Goal: Information Seeking & Learning: Find specific fact

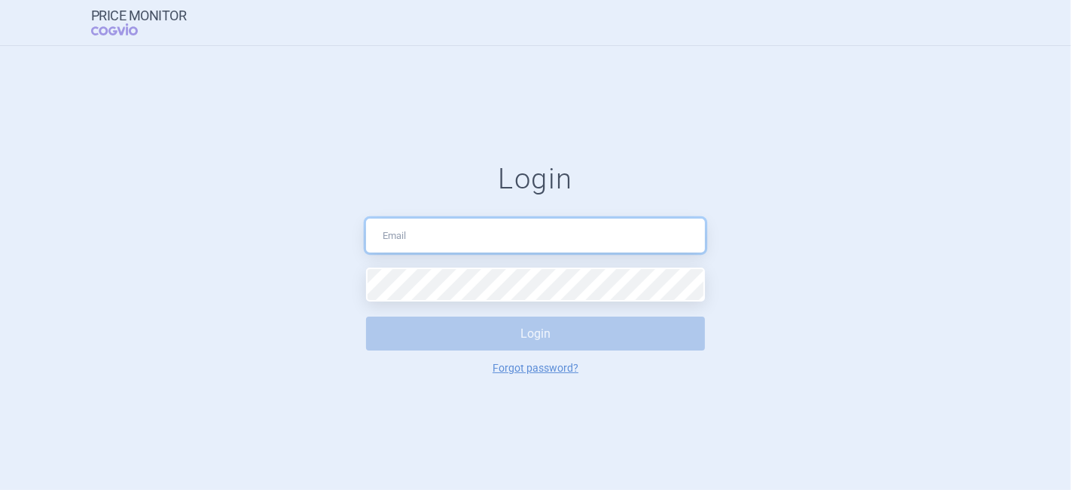
click at [392, 246] on input "text" at bounding box center [535, 235] width 339 height 34
drag, startPoint x: 538, startPoint y: 235, endPoint x: 441, endPoint y: 240, distance: 97.3
click at [441, 240] on input "[EMAIL_ADDRESS][DOMAIN_NAME]" at bounding box center [535, 235] width 339 height 34
type input "[EMAIL_ADDRESS][DOMAIN_NAME]"
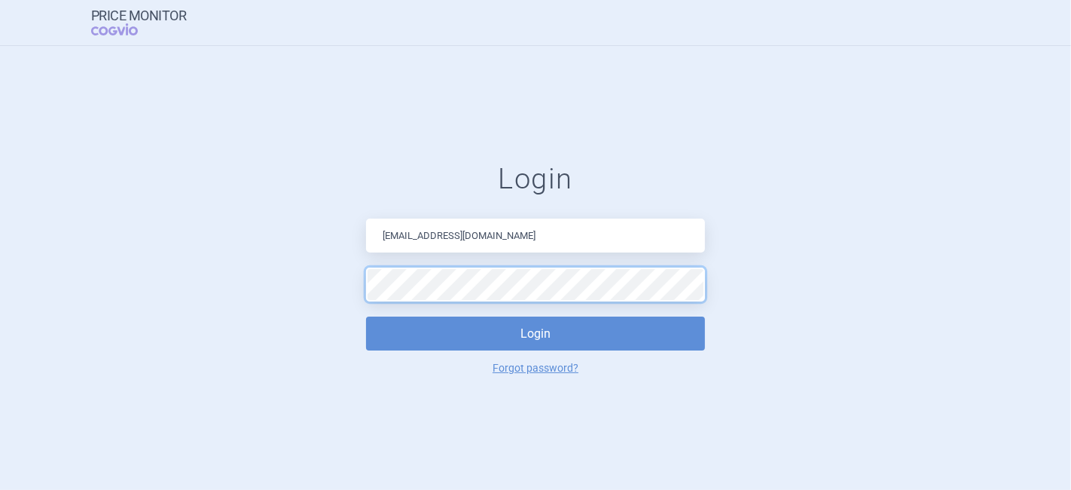
click at [366, 316] on button "Login" at bounding box center [535, 333] width 339 height 34
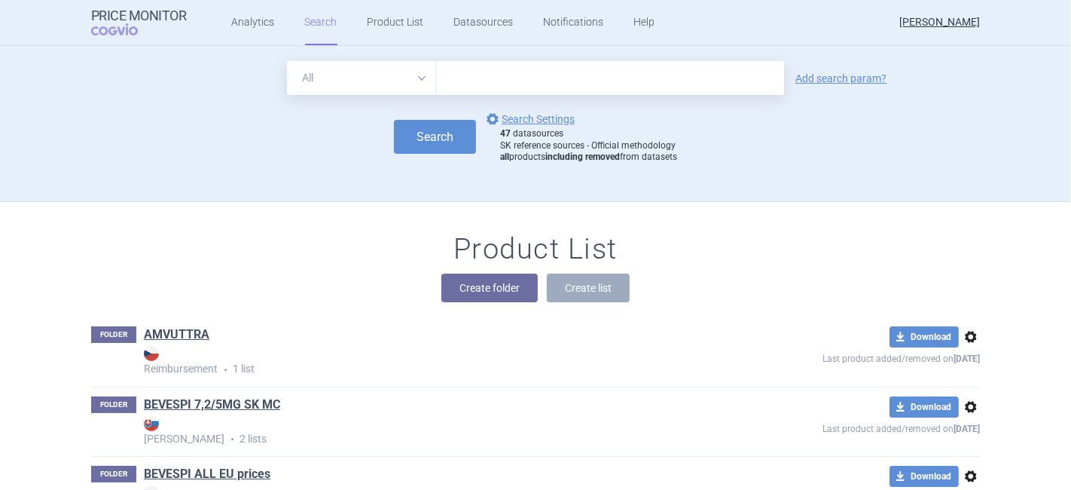
click at [505, 87] on input "text" at bounding box center [610, 78] width 348 height 34
type input "tezspire"
click at [398, 142] on button "Search" at bounding box center [435, 137] width 82 height 34
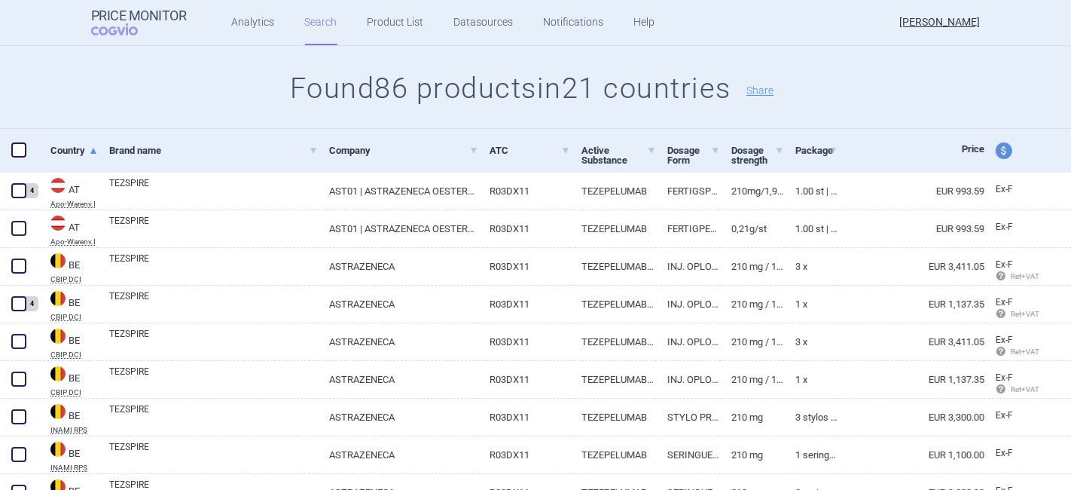
scroll to position [167, 0]
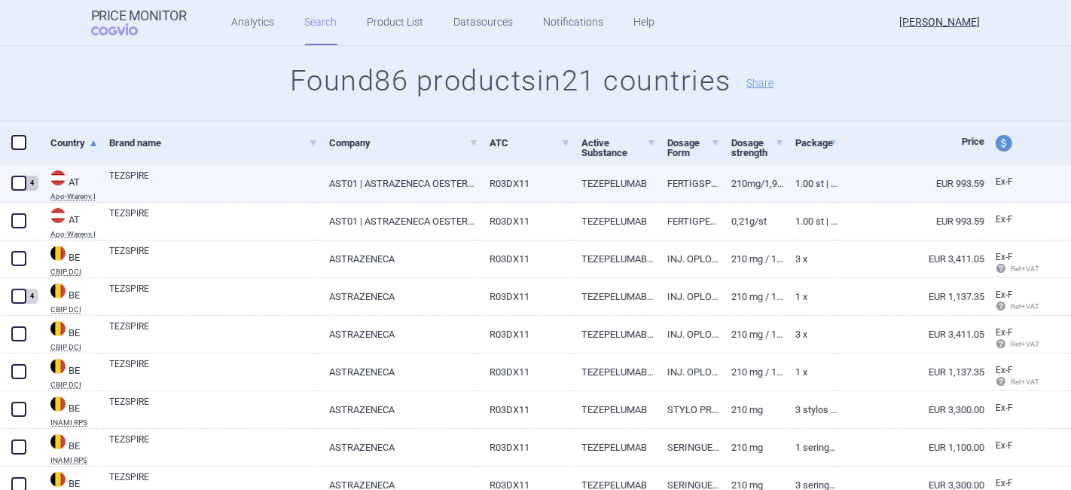
click at [15, 186] on span at bounding box center [18, 183] width 15 height 15
checkbox input "true"
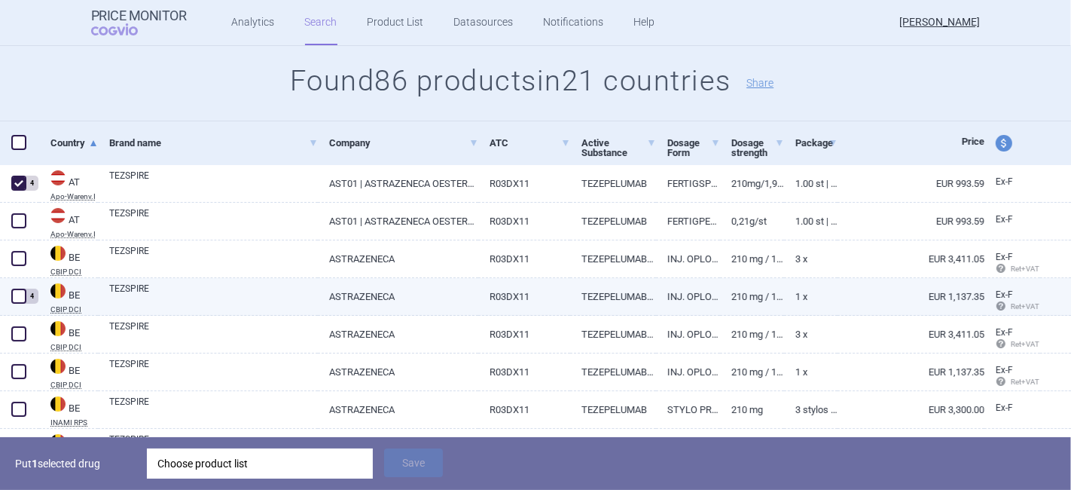
click at [16, 298] on span at bounding box center [18, 296] width 15 height 15
checkbox input "true"
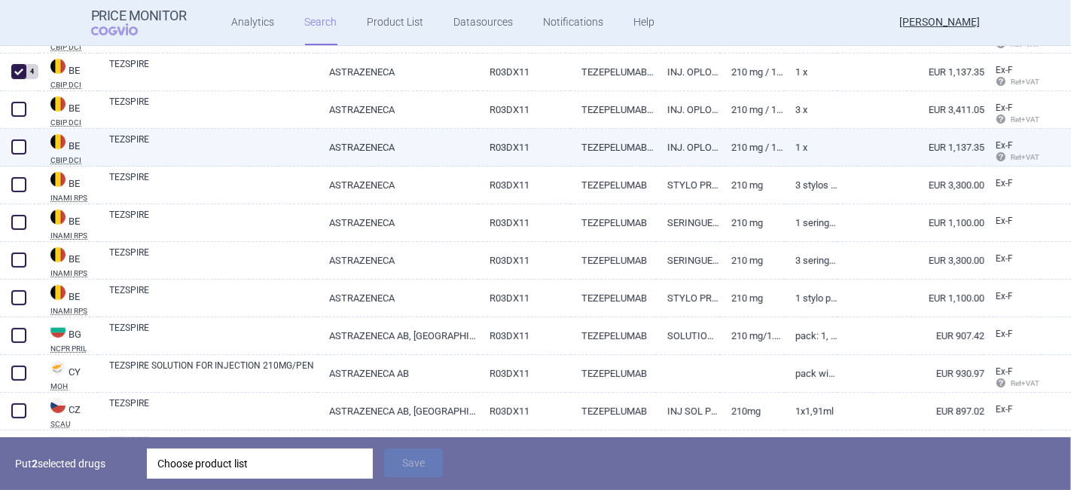
scroll to position [418, 0]
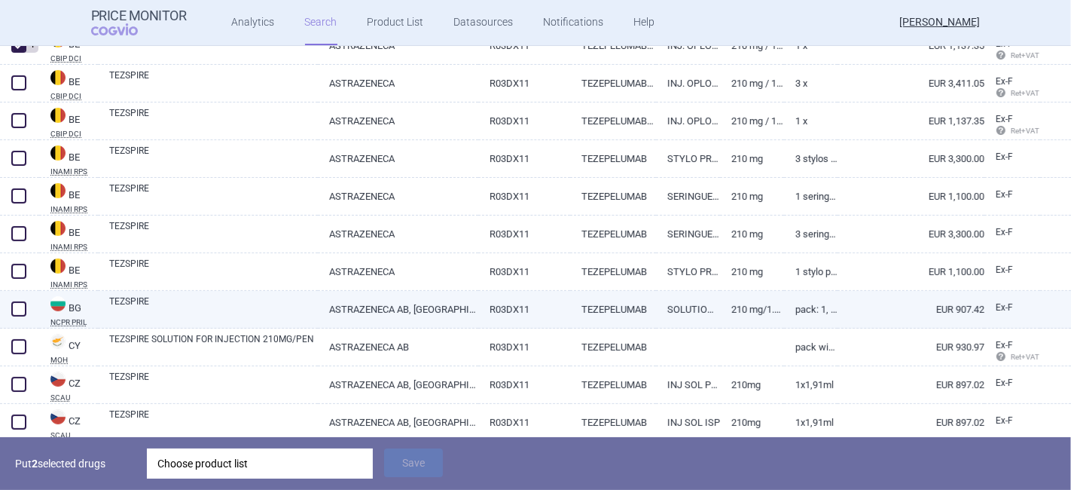
click at [26, 310] on span at bounding box center [18, 308] width 15 height 15
checkbox input "true"
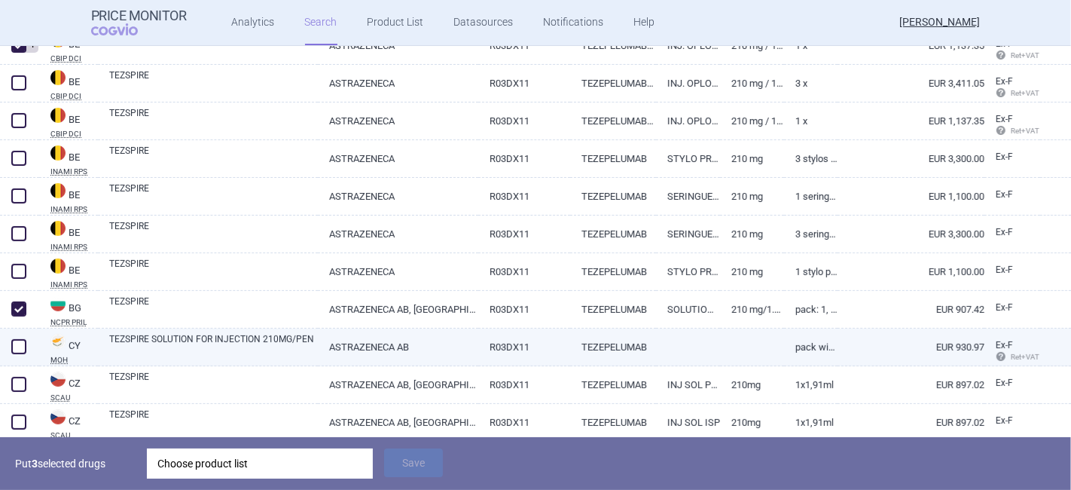
click at [17, 345] on span at bounding box center [18, 346] width 15 height 15
checkbox input "true"
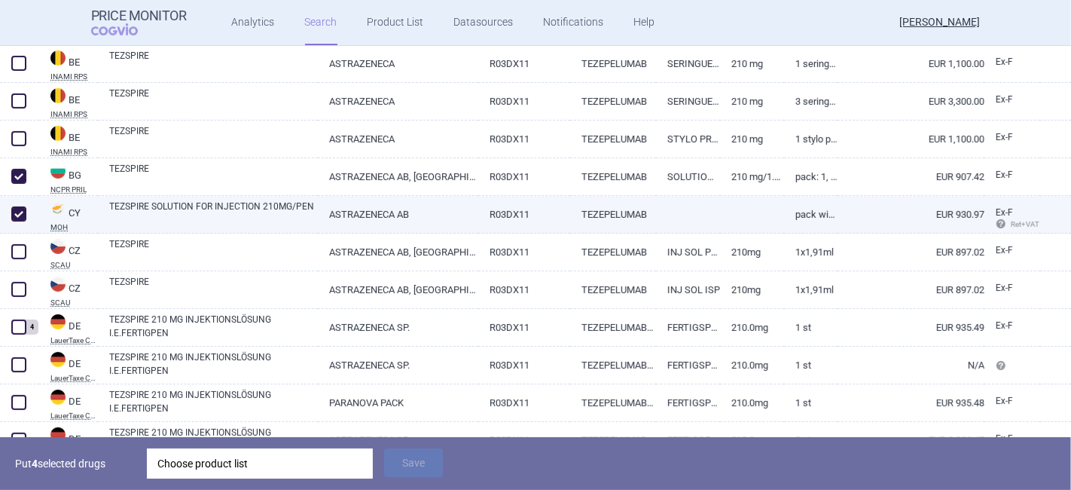
scroll to position [585, 0]
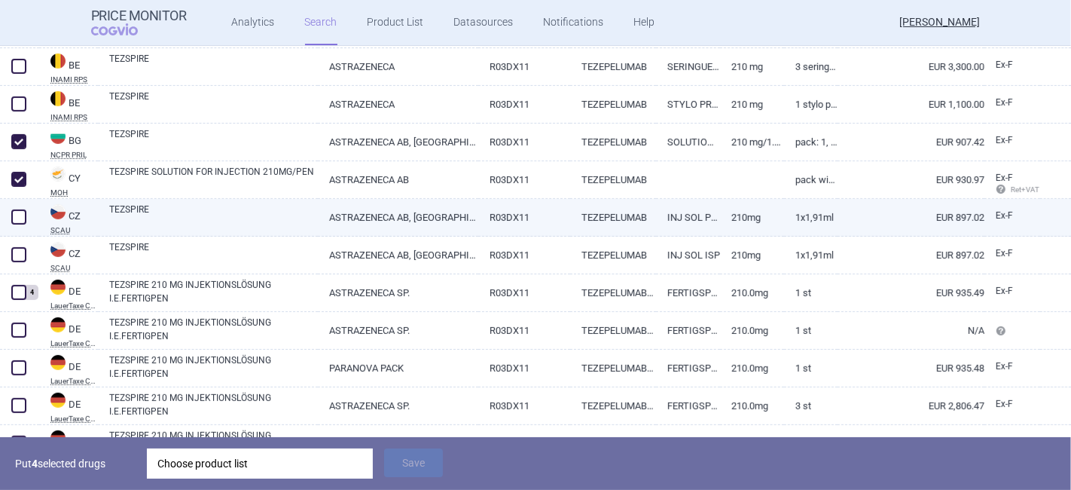
click at [22, 212] on span at bounding box center [18, 216] width 15 height 15
checkbox input "true"
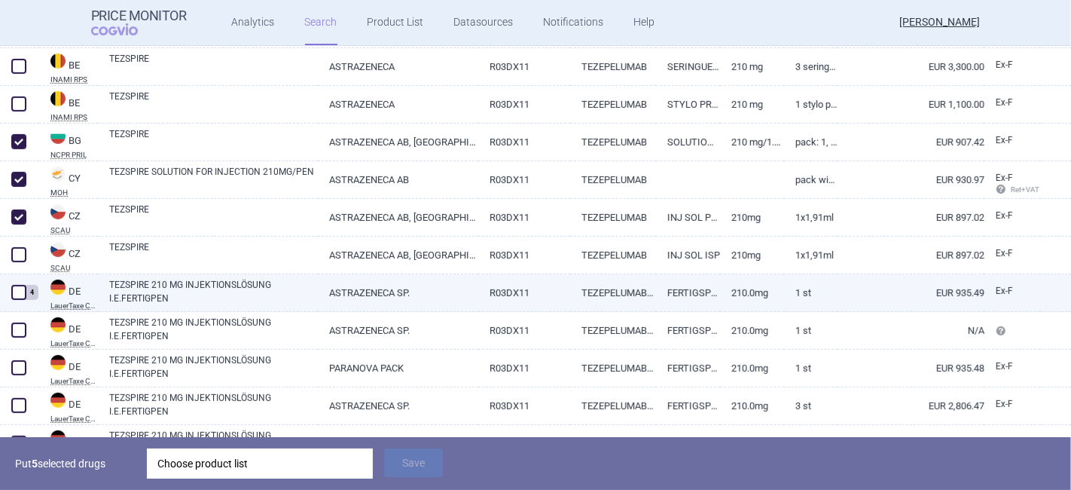
drag, startPoint x: 23, startPoint y: 294, endPoint x: 32, endPoint y: 294, distance: 9.0
click at [23, 294] on span at bounding box center [18, 292] width 15 height 15
checkbox input "true"
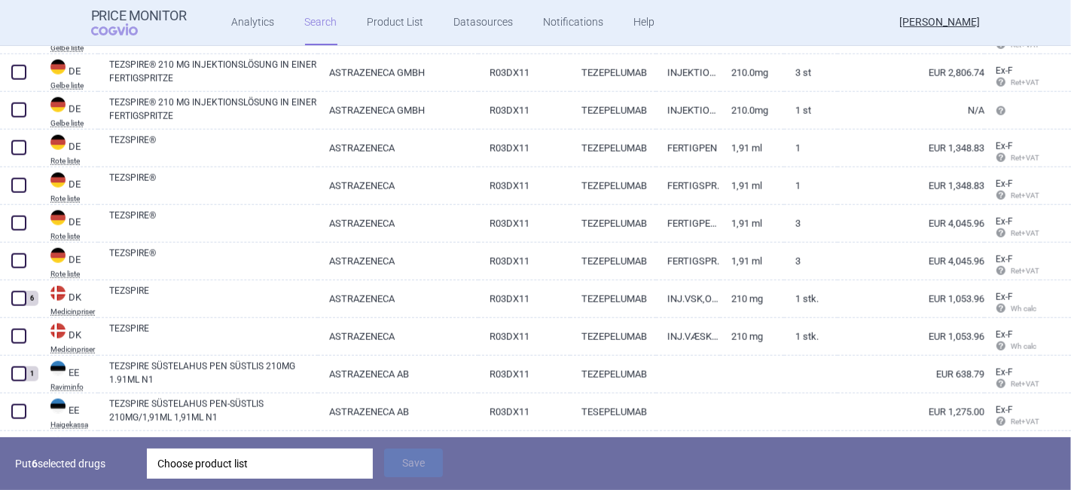
scroll to position [1507, 0]
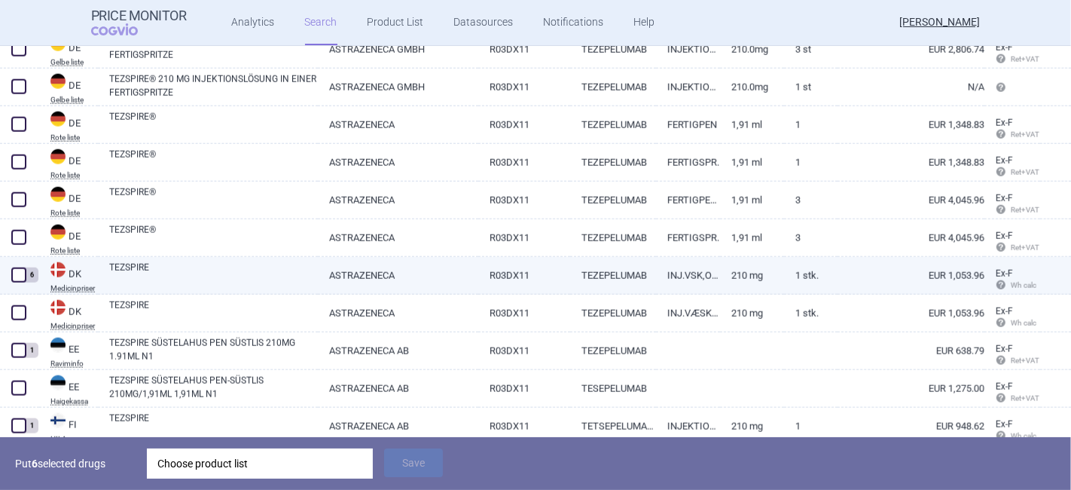
click at [18, 276] on span at bounding box center [18, 274] width 15 height 15
checkbox input "true"
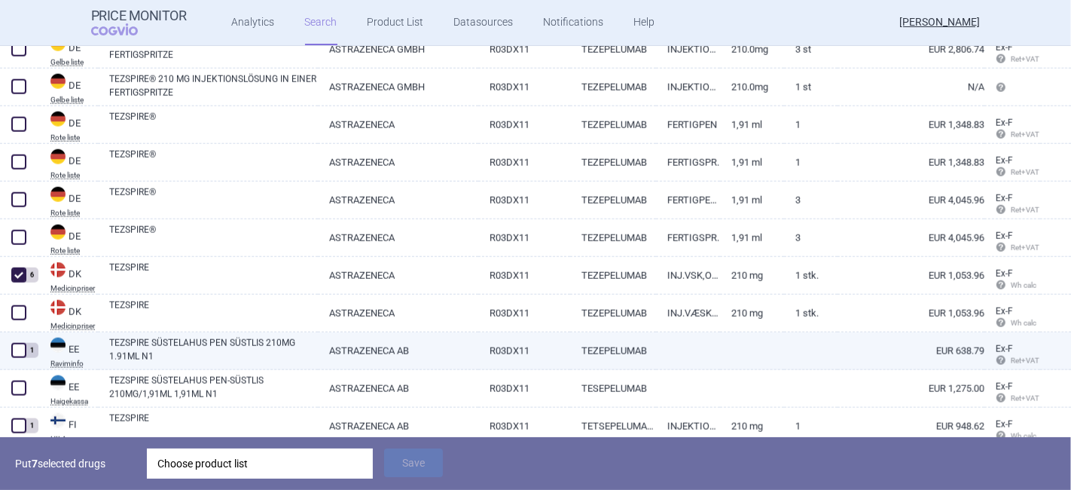
click at [17, 353] on span at bounding box center [18, 350] width 15 height 15
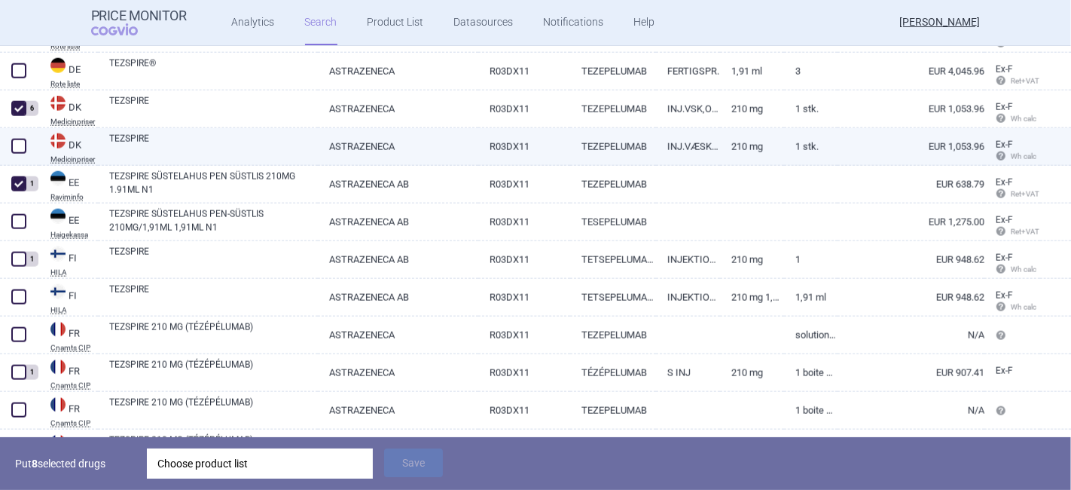
scroll to position [1674, 0]
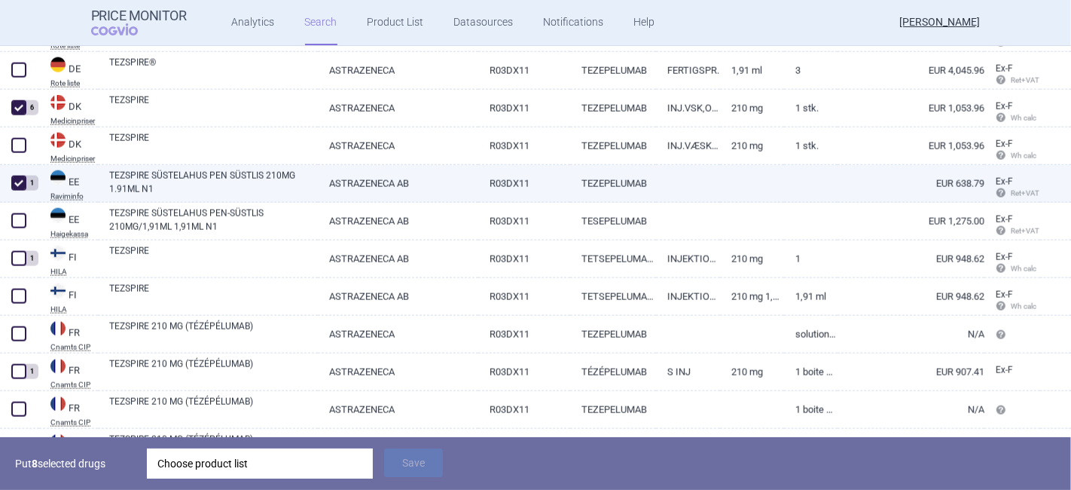
click at [20, 188] on span at bounding box center [18, 183] width 15 height 15
checkbox input "false"
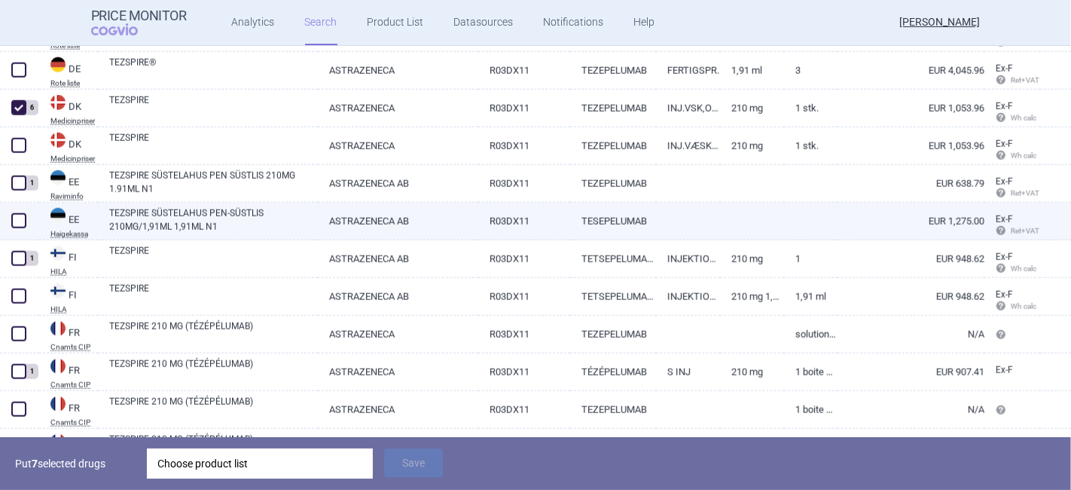
click at [17, 221] on span at bounding box center [18, 220] width 15 height 15
checkbox input "true"
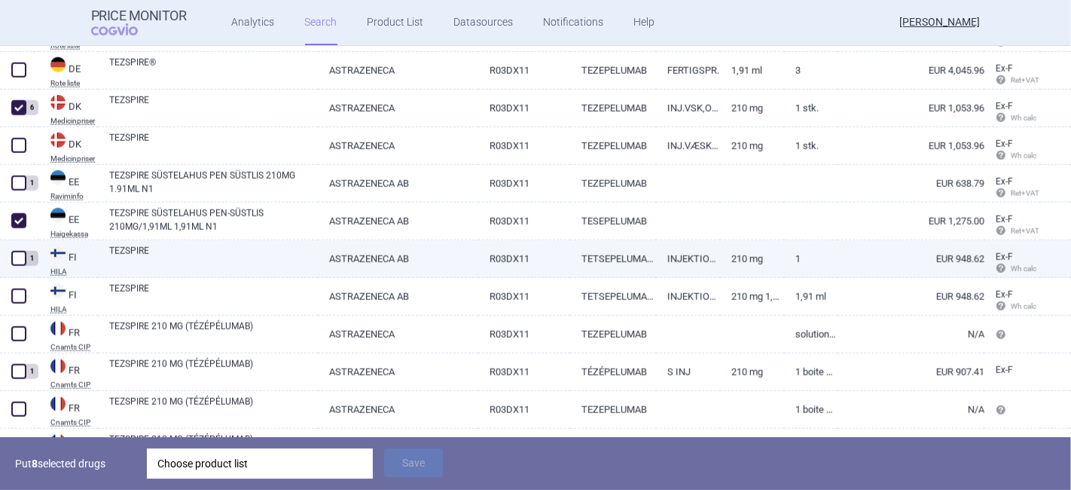
click at [20, 263] on span at bounding box center [18, 258] width 15 height 15
checkbox input "true"
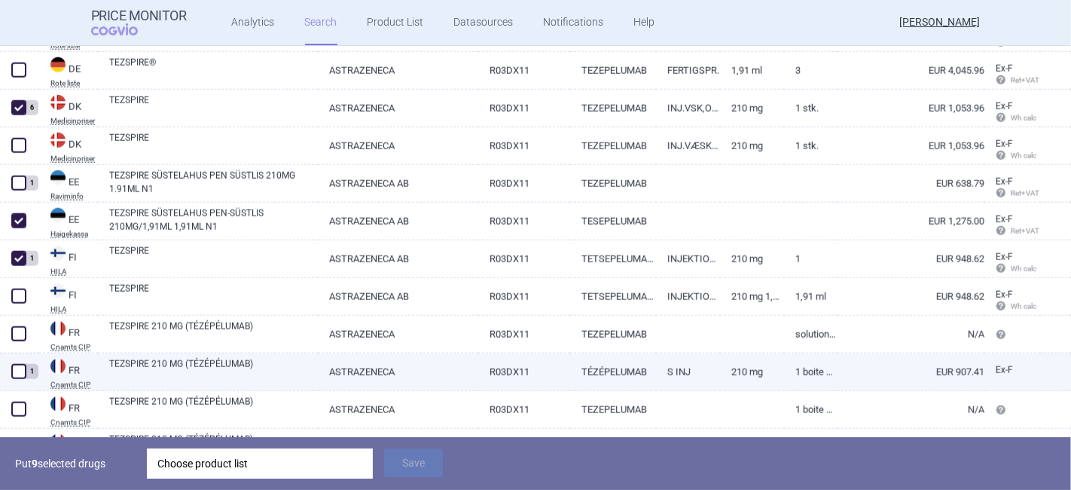
click at [17, 375] on span at bounding box center [18, 371] width 15 height 15
checkbox input "true"
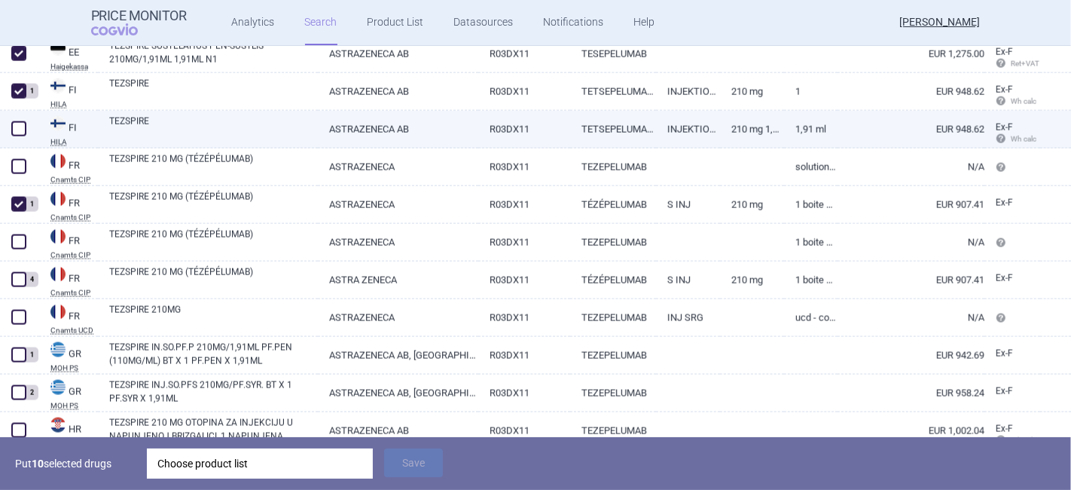
scroll to position [1925, 0]
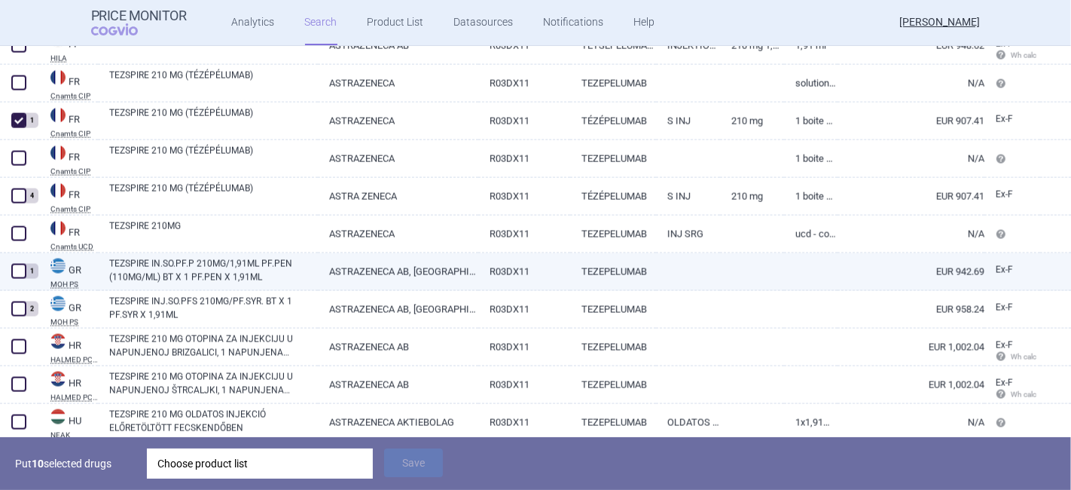
click at [22, 273] on span at bounding box center [18, 271] width 15 height 15
checkbox input "true"
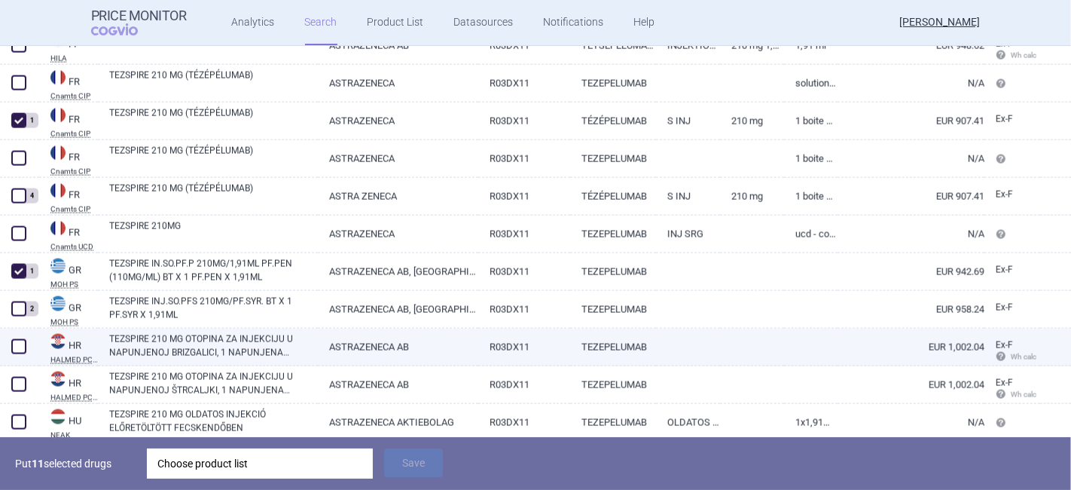
click at [12, 352] on span at bounding box center [18, 346] width 15 height 15
checkbox input "true"
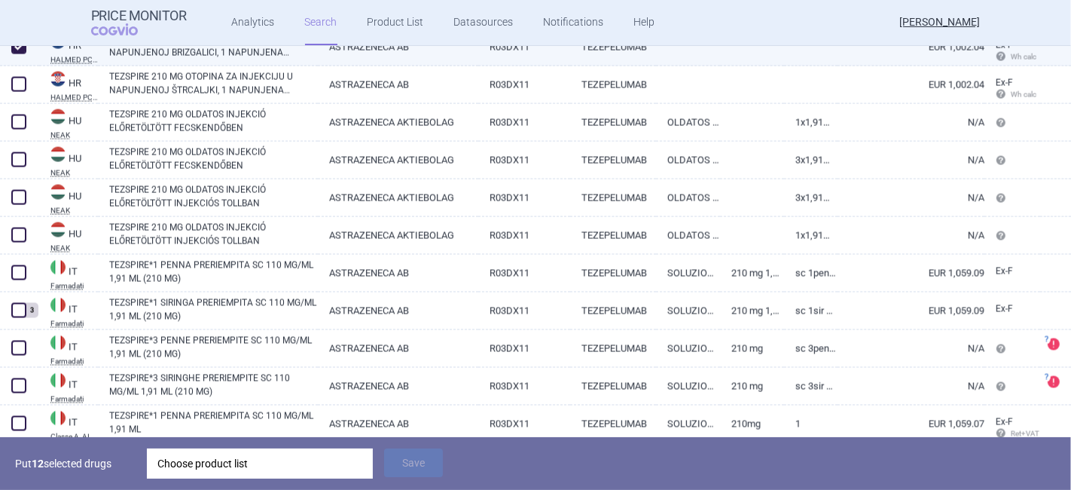
scroll to position [2260, 0]
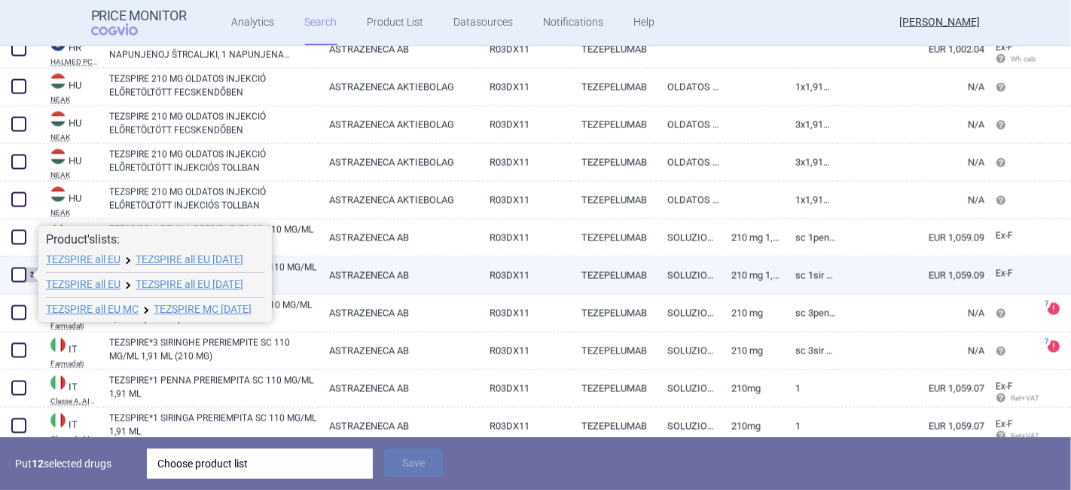
click at [16, 279] on span at bounding box center [18, 274] width 15 height 15
checkbox input "true"
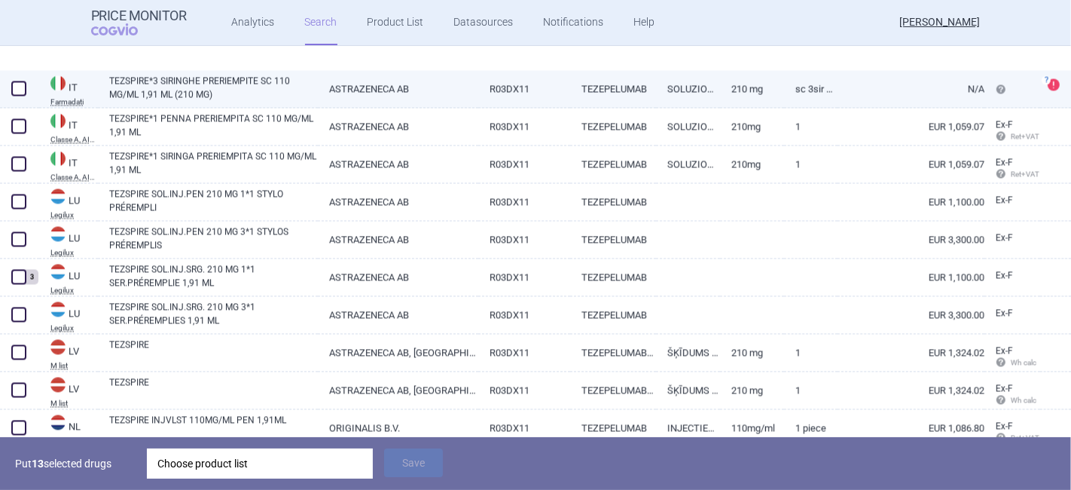
scroll to position [2594, 0]
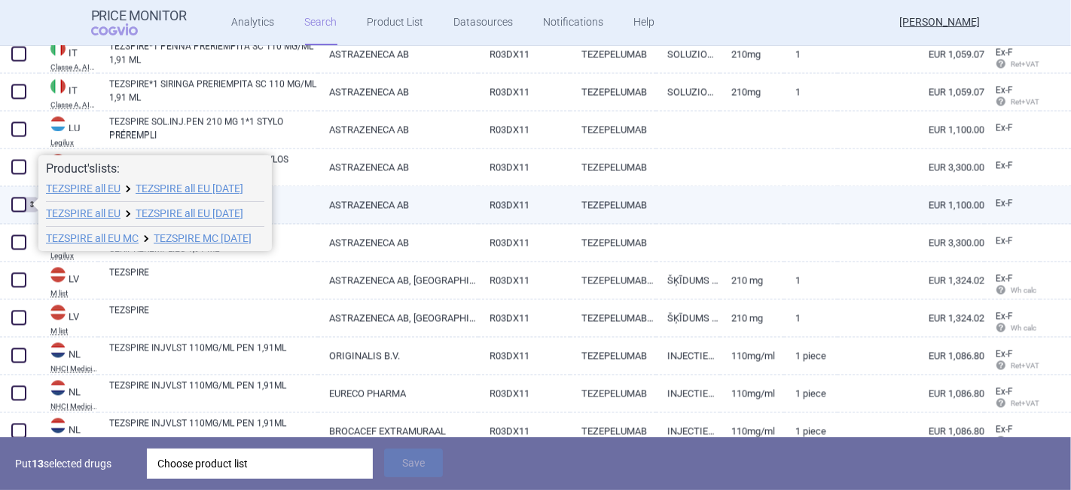
click at [16, 203] on span at bounding box center [18, 204] width 15 height 15
checkbox input "true"
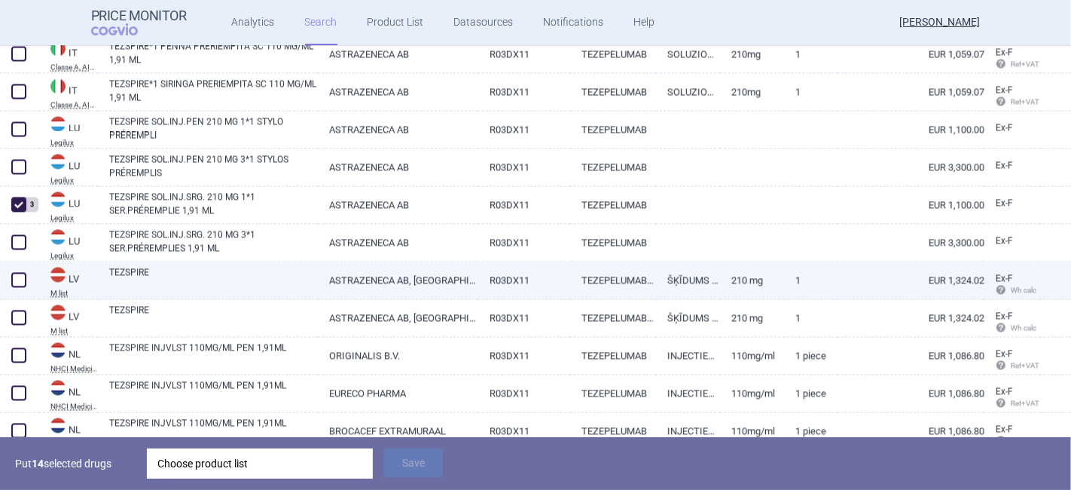
click at [15, 282] on span at bounding box center [18, 279] width 15 height 15
checkbox input "true"
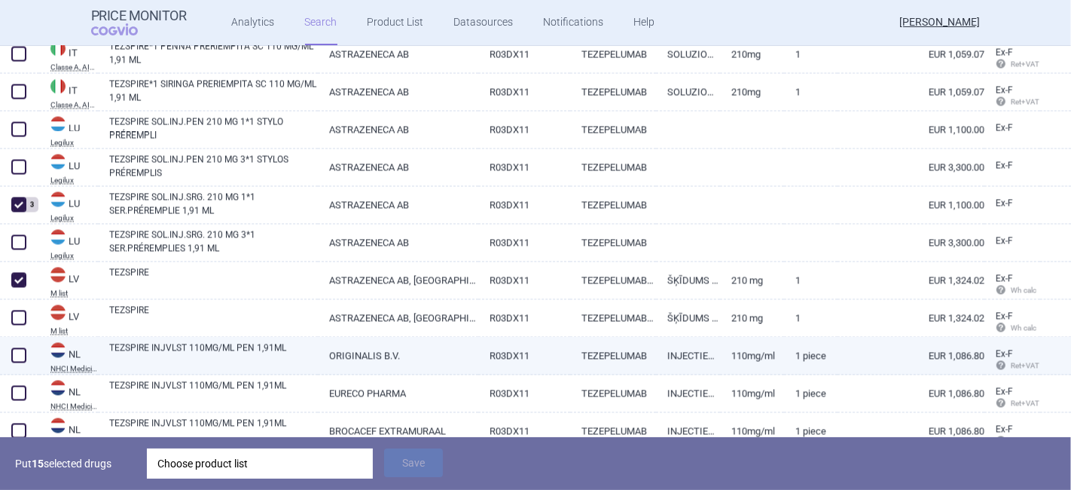
click at [24, 347] on span at bounding box center [18, 354] width 15 height 15
checkbox input "true"
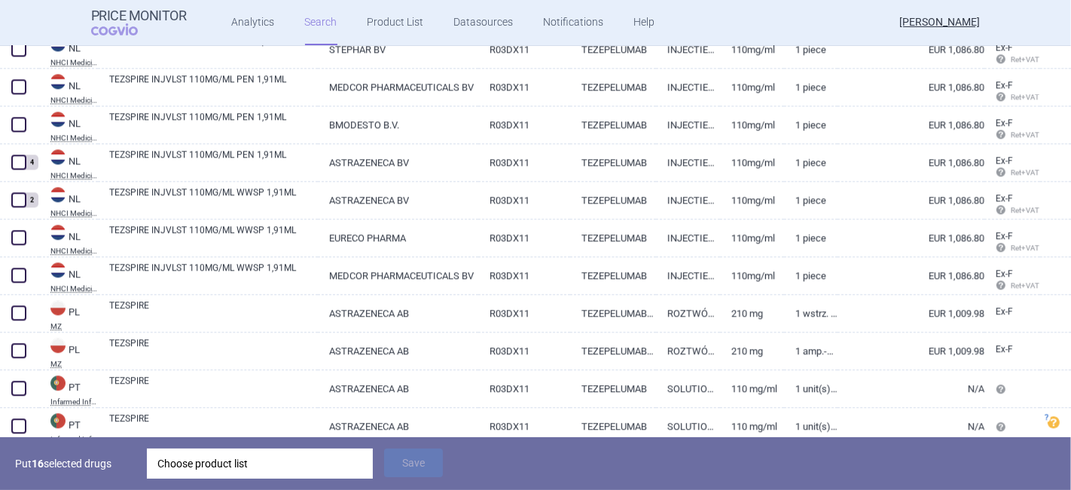
scroll to position [3097, 0]
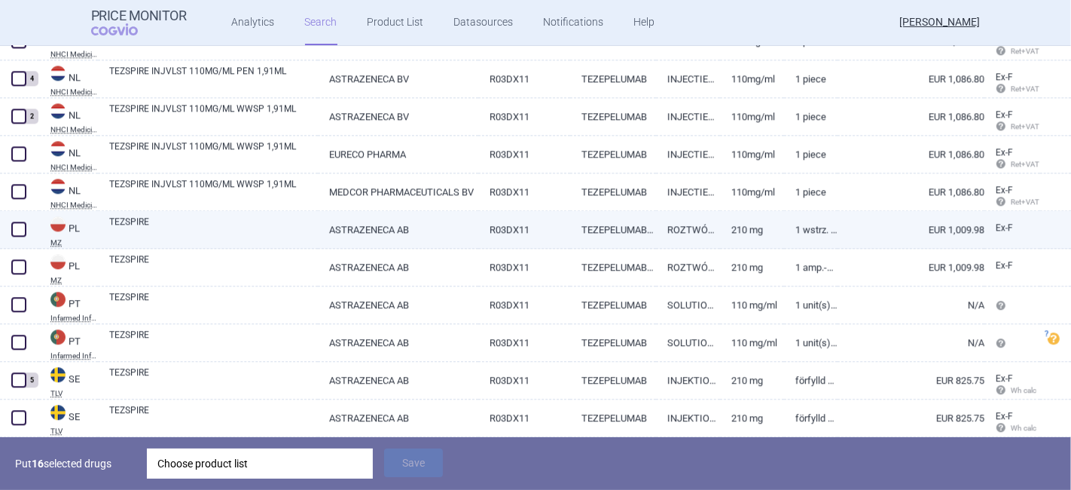
click at [20, 229] on span at bounding box center [18, 228] width 15 height 15
checkbox input "true"
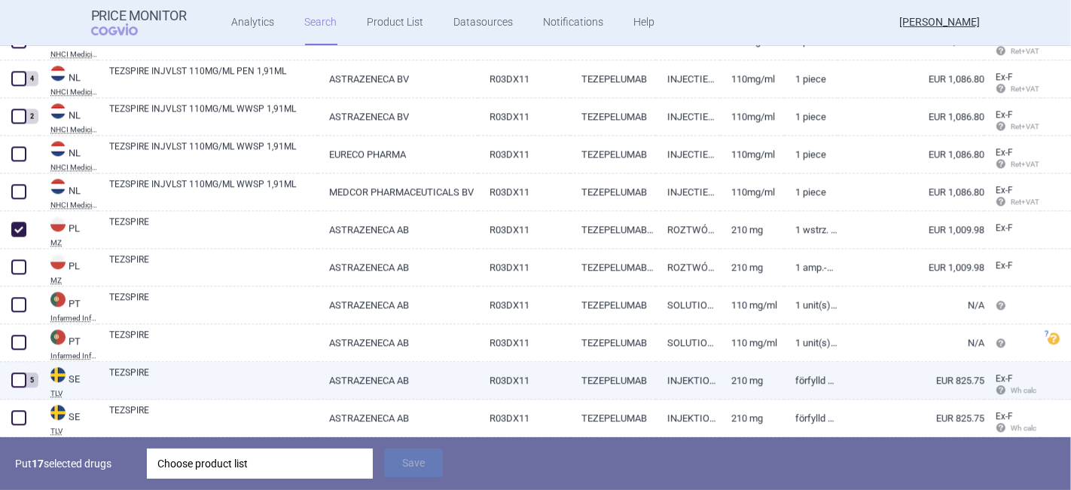
click at [11, 386] on span at bounding box center [18, 379] width 15 height 15
checkbox input "true"
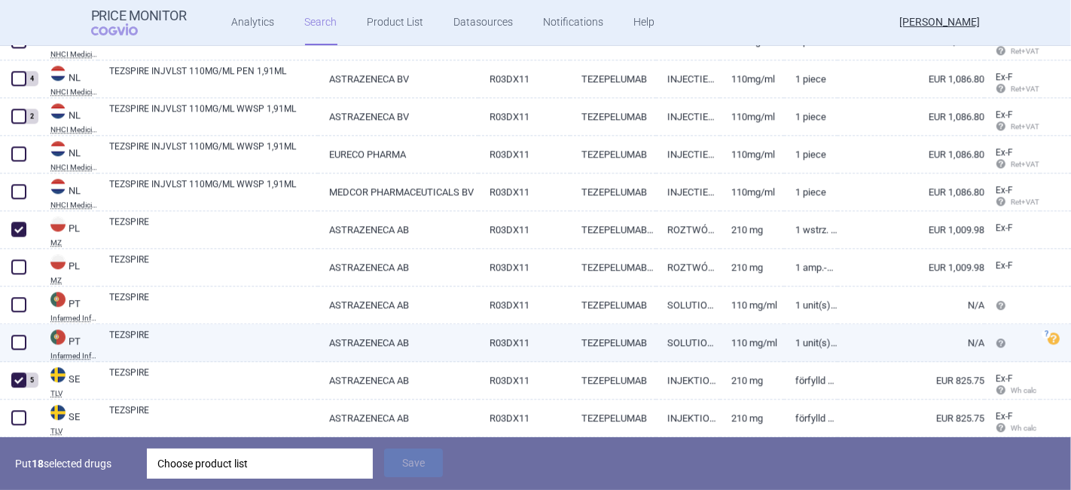
scroll to position [3183, 0]
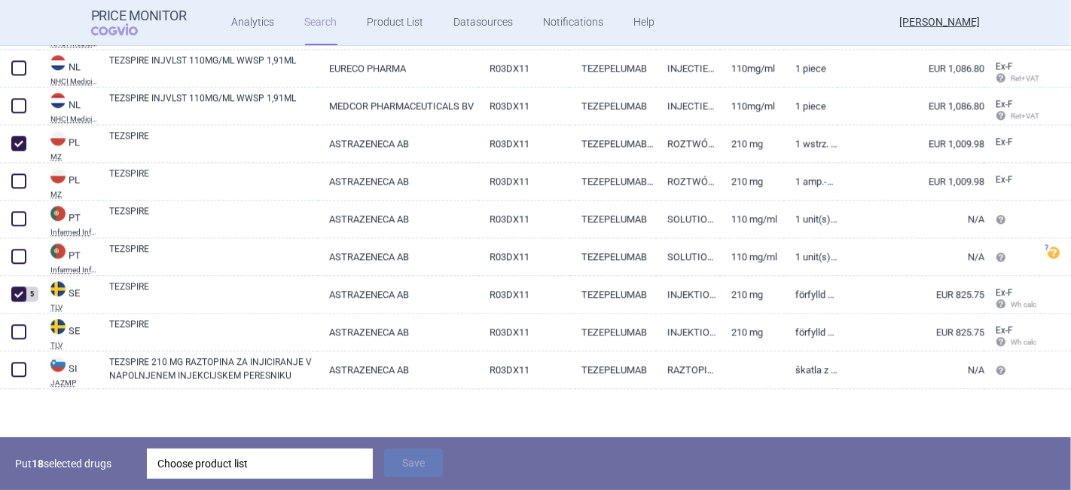
click at [239, 464] on div "Choose product list" at bounding box center [259, 463] width 205 height 30
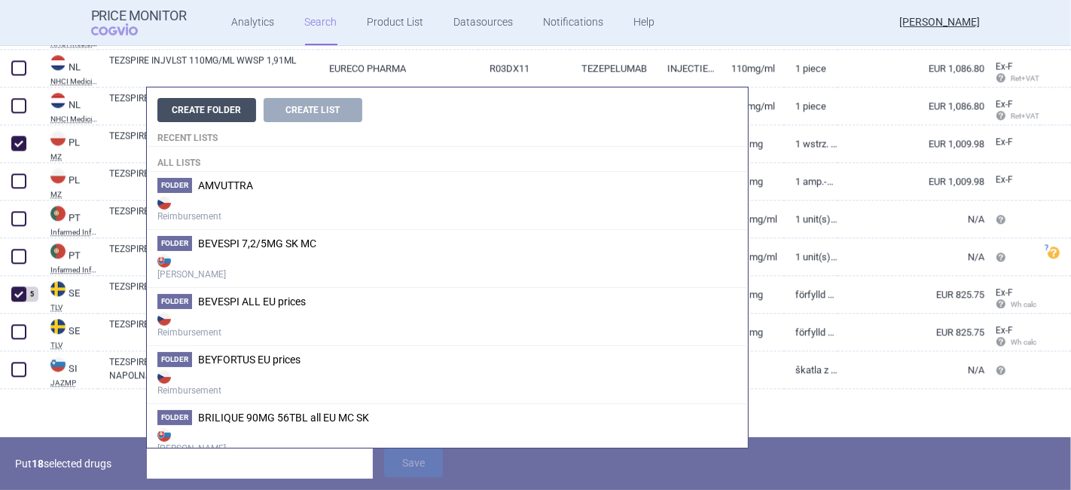
click at [233, 113] on button "Create Folder" at bounding box center [206, 110] width 99 height 24
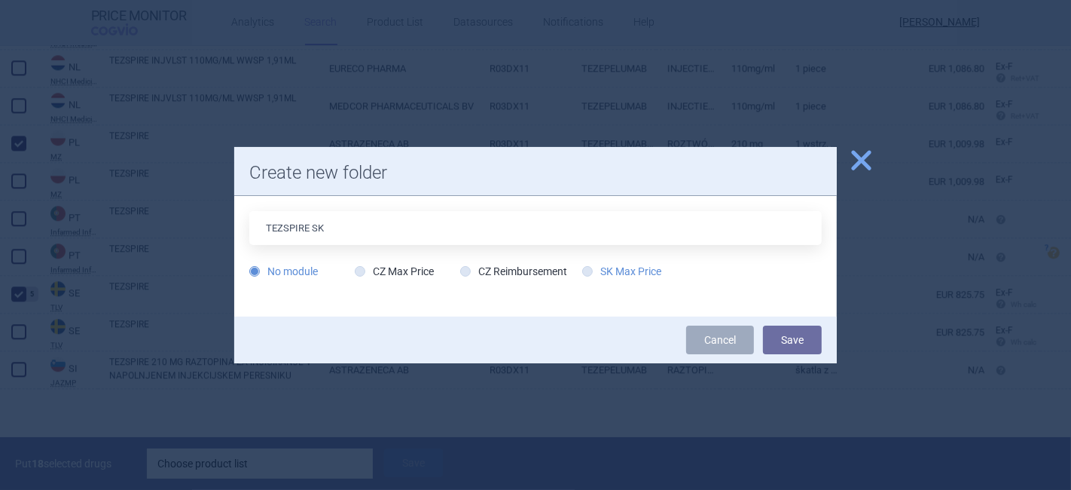
type input "TEZSPIRE SK"
click at [596, 276] on label "SK Max Price" at bounding box center [621, 271] width 79 height 15
click at [596, 276] on input "SK Max Price" at bounding box center [590, 271] width 15 height 15
radio input "true"
click at [790, 340] on button "Save" at bounding box center [792, 339] width 59 height 29
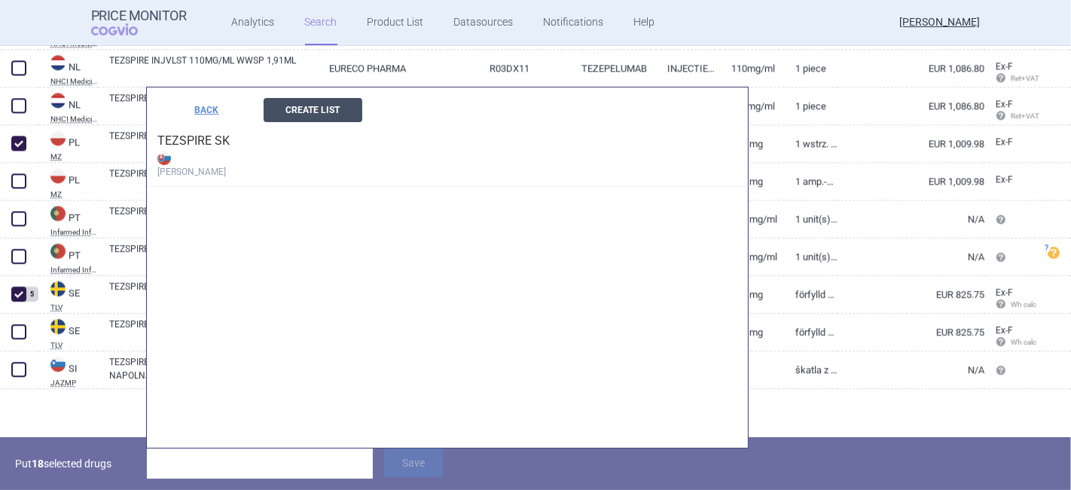
click at [303, 110] on button "Create List" at bounding box center [313, 110] width 99 height 24
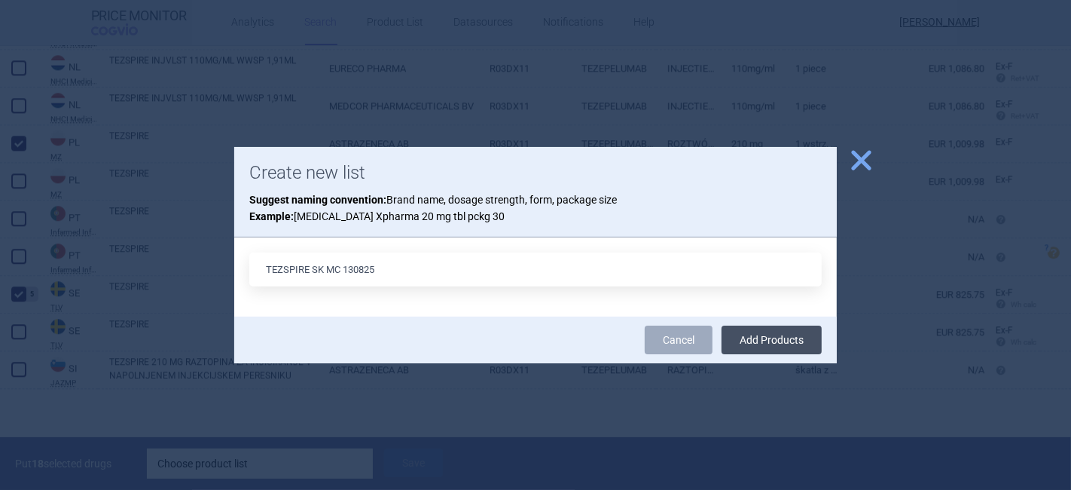
type input "TEZSPIRE SK MC 130825"
click at [771, 348] on button "Add Products" at bounding box center [772, 339] width 100 height 29
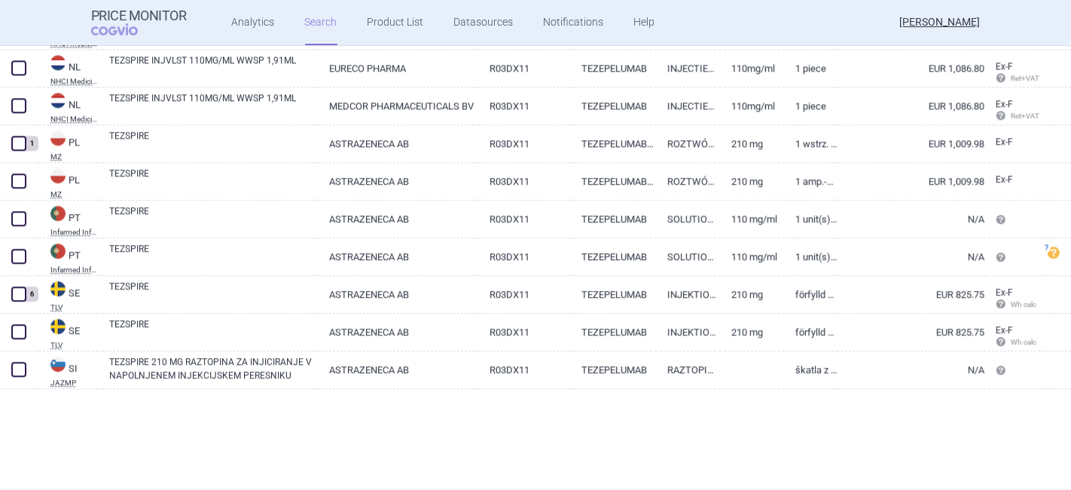
scroll to position [3131, 0]
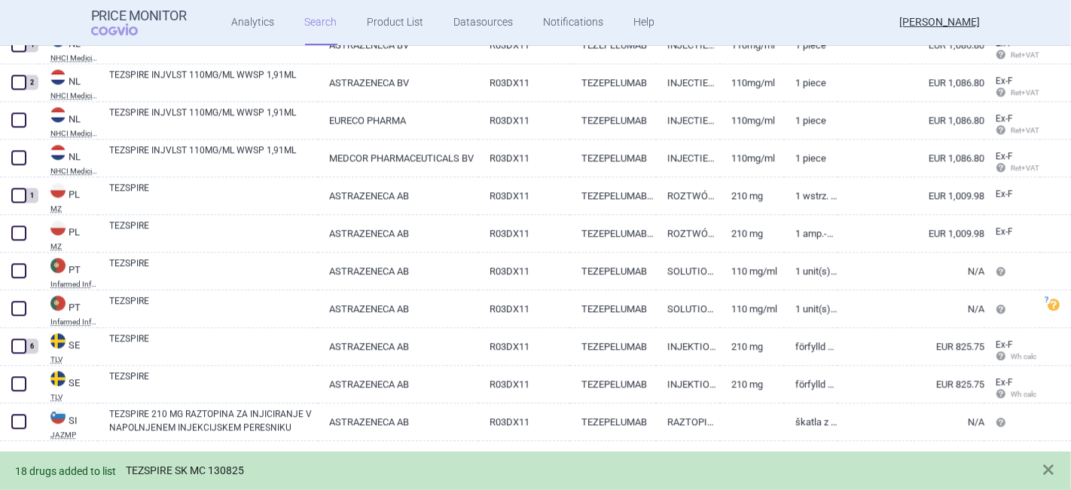
click at [211, 468] on link "TEZSPIRE SK MC 130825" at bounding box center [185, 470] width 118 height 13
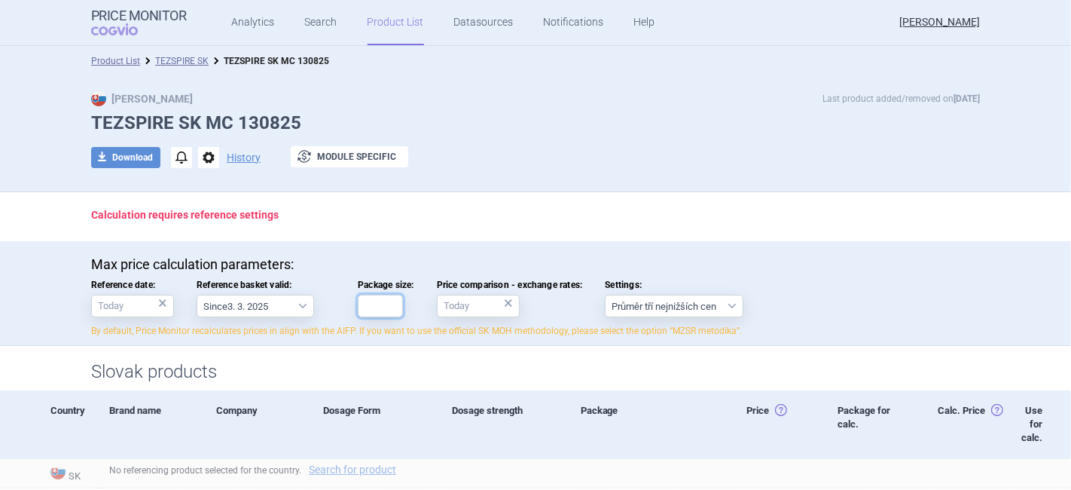
click at [377, 308] on input "Package size:" at bounding box center [380, 306] width 45 height 23
type input "1"
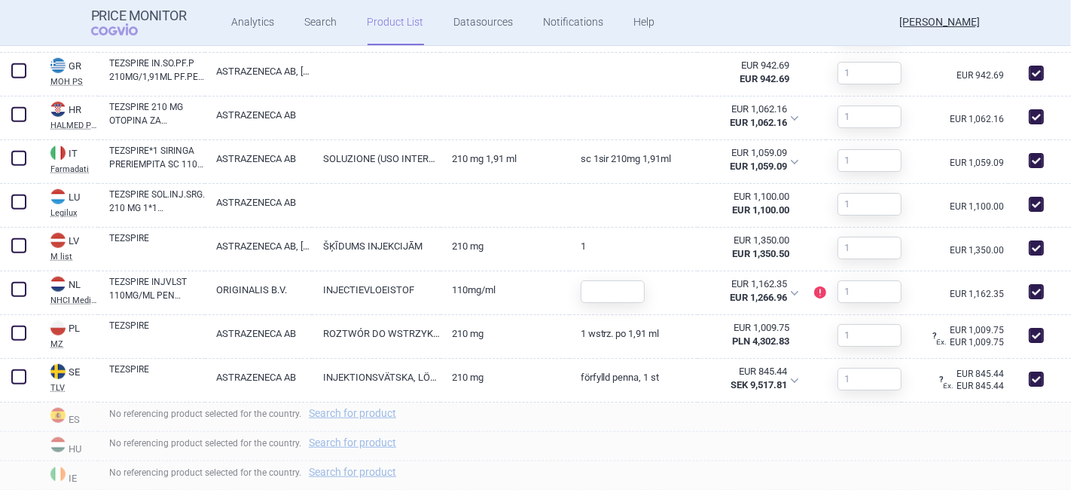
scroll to position [1004, 0]
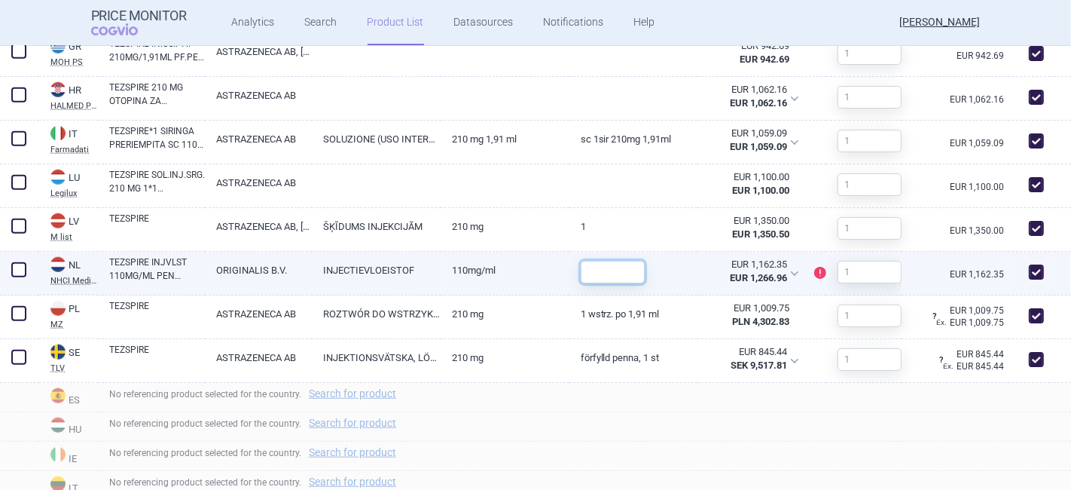
click at [620, 270] on input "text" at bounding box center [613, 272] width 64 height 23
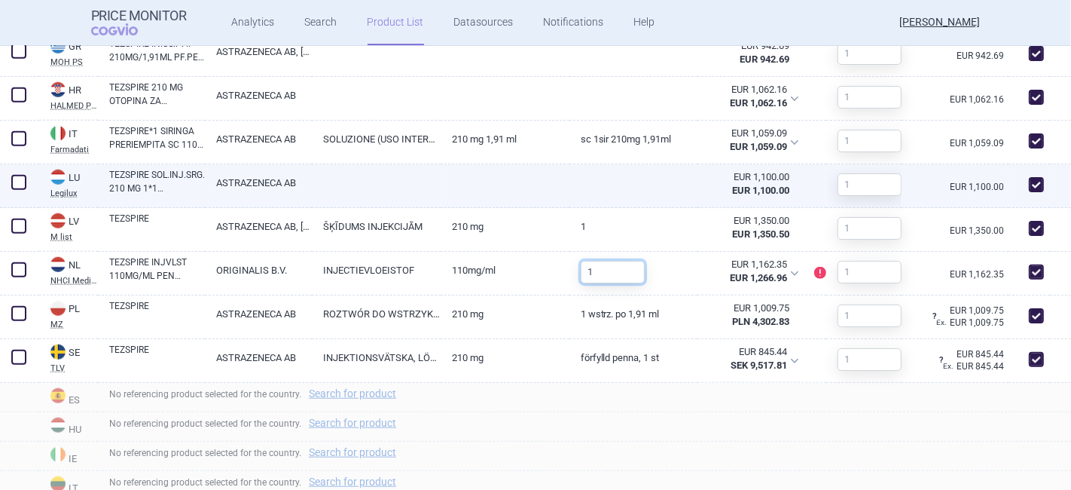
type input "1"
click at [548, 190] on link at bounding box center [505, 177] width 129 height 27
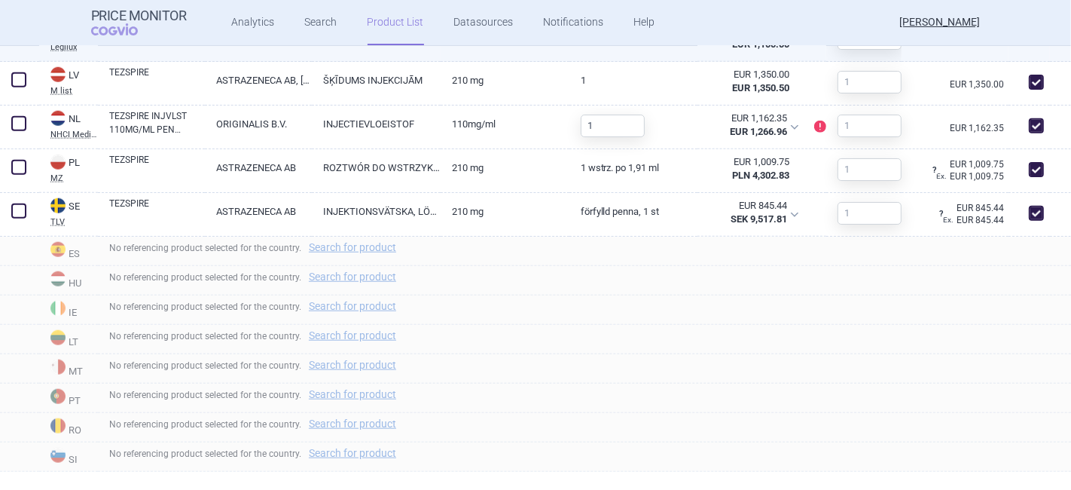
select select "EUR"
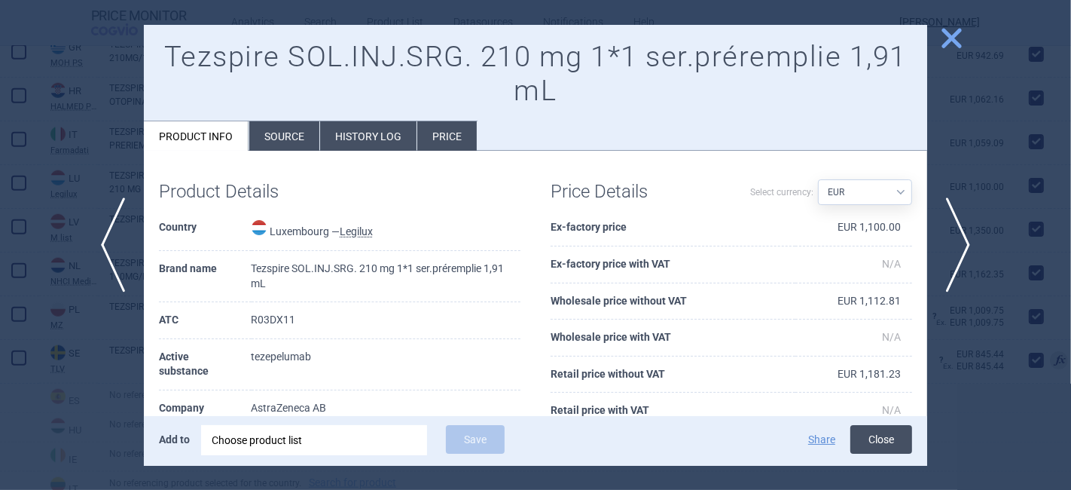
click at [892, 431] on button "Close" at bounding box center [881, 439] width 62 height 29
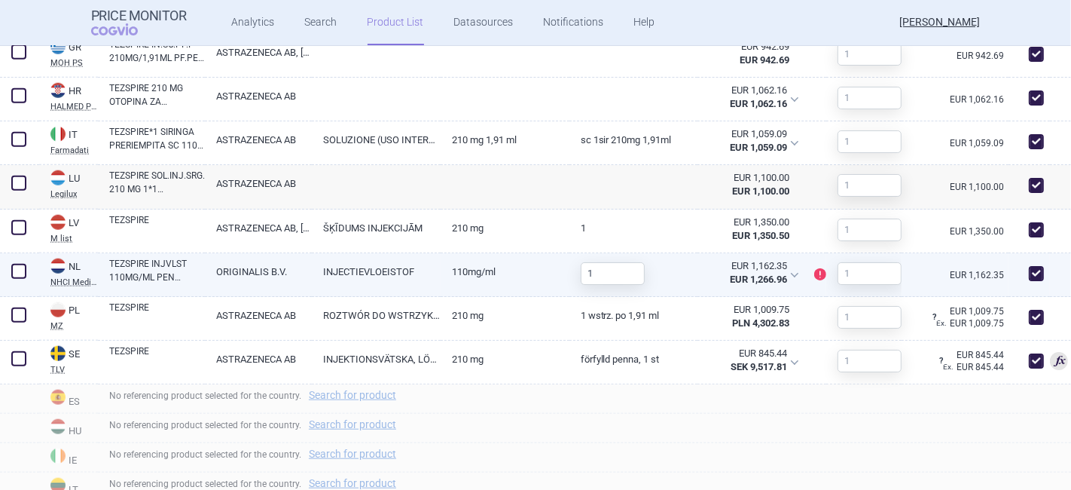
click at [536, 276] on link "110MG/ML" at bounding box center [505, 271] width 129 height 37
select select "EUR"
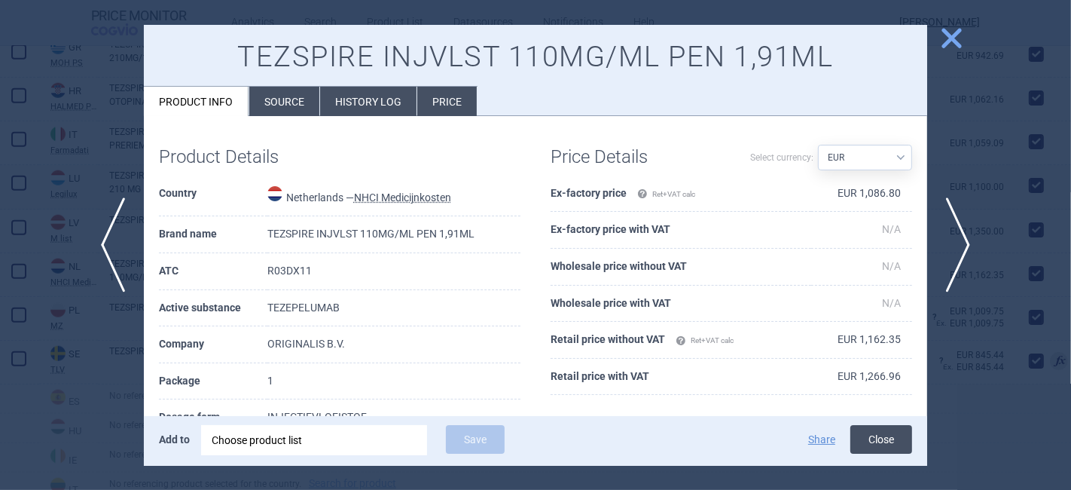
click at [867, 450] on button "Close" at bounding box center [881, 439] width 62 height 29
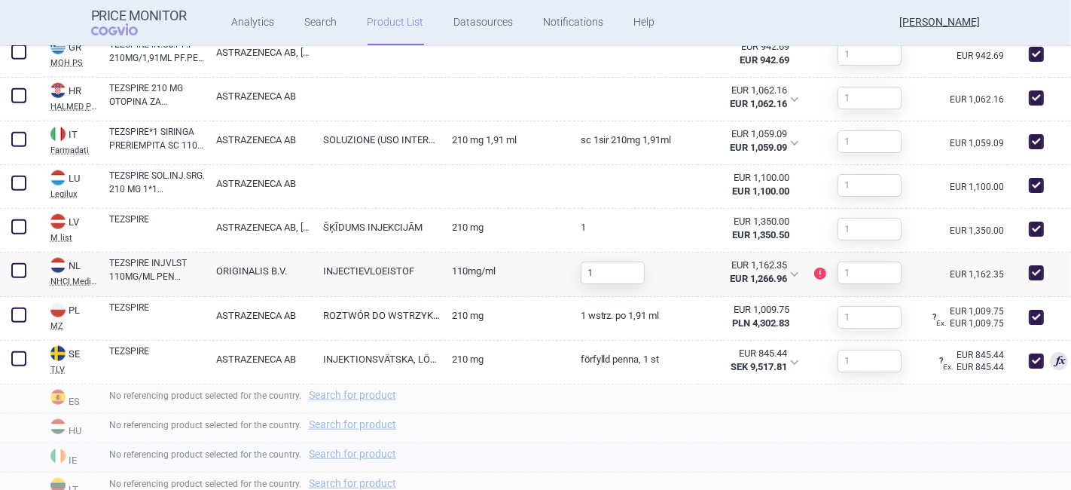
click at [780, 448] on div "No referencing product selected for the country. Search for product" at bounding box center [584, 457] width 973 height 29
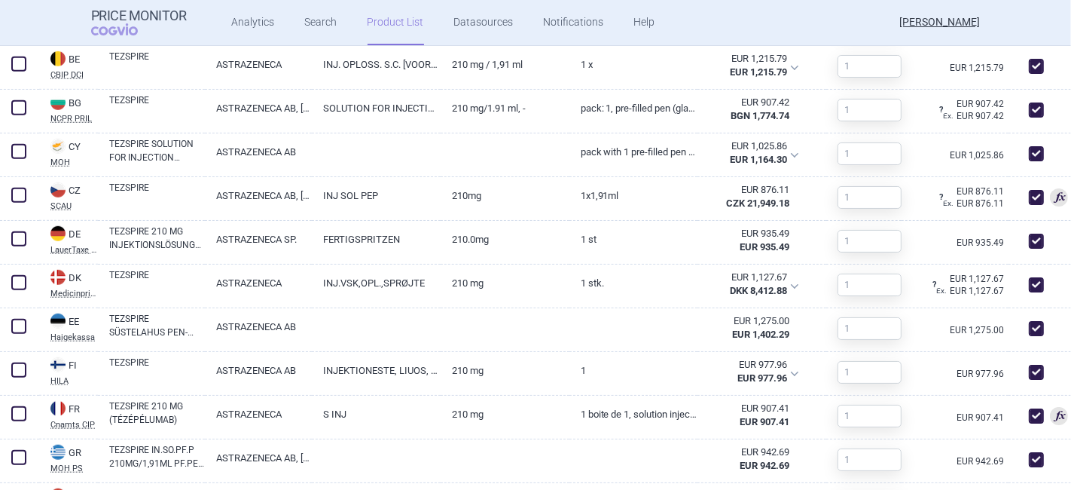
scroll to position [753, 0]
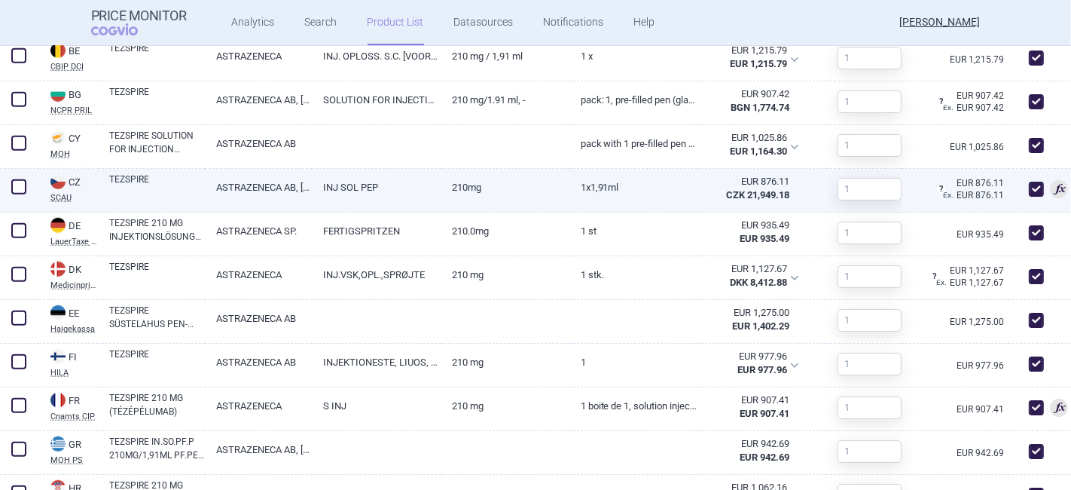
click at [652, 188] on link "1X1,91ML" at bounding box center [633, 187] width 129 height 37
select select "EUR"
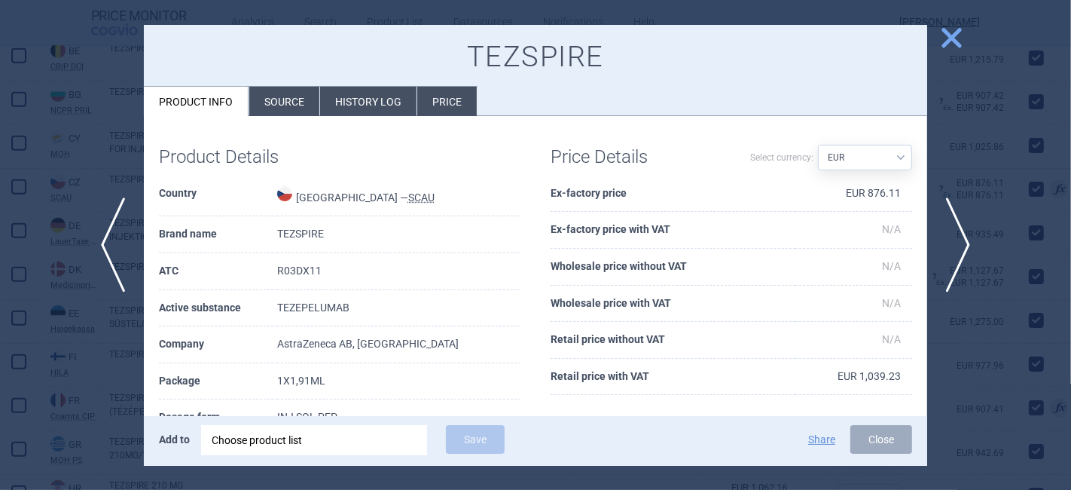
click at [951, 35] on span "close" at bounding box center [952, 38] width 26 height 26
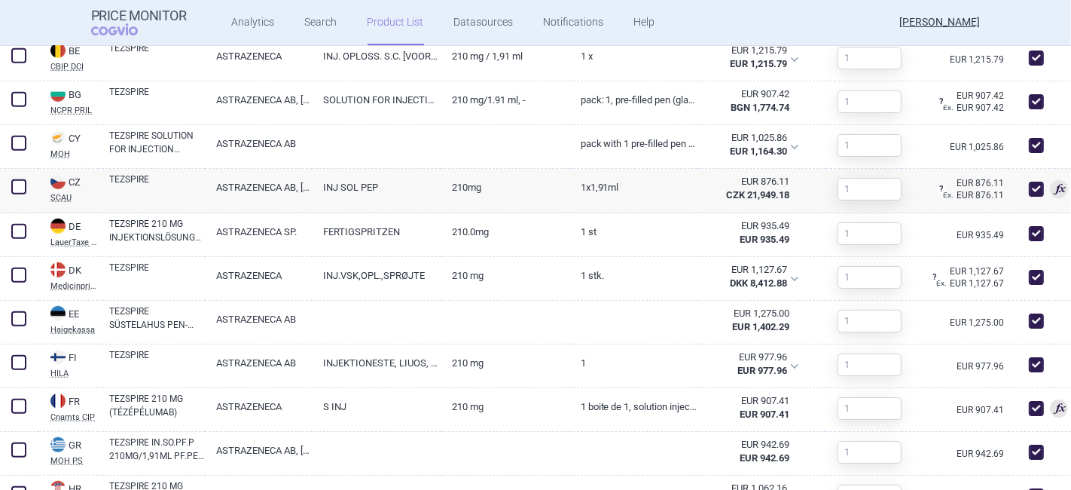
scroll to position [1088, 0]
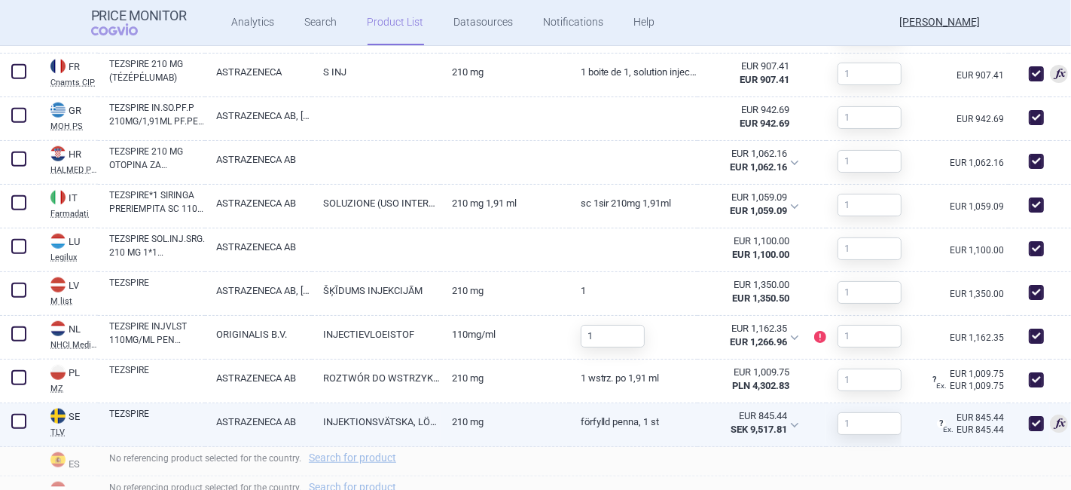
click at [452, 415] on link "210 mg" at bounding box center [505, 421] width 129 height 37
select select "EUR"
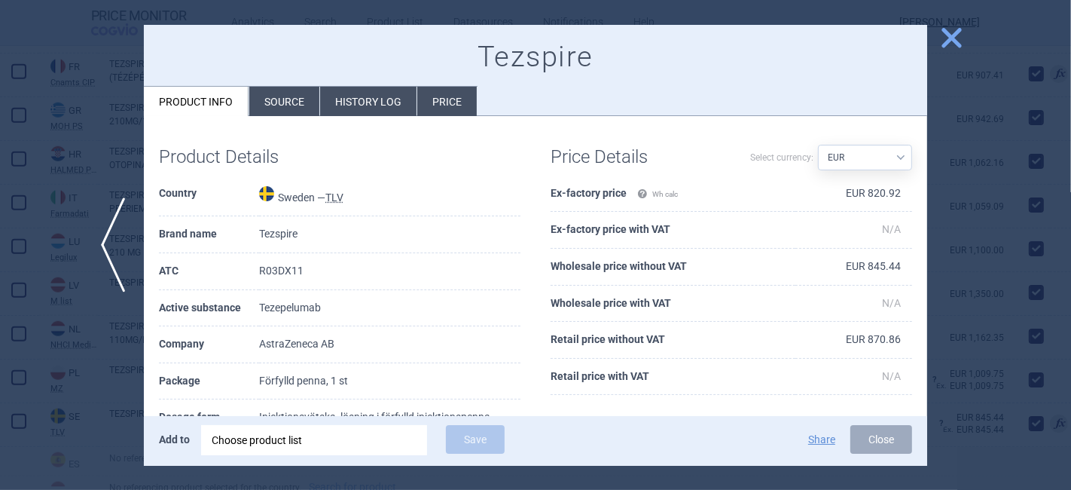
click at [951, 37] on span "close" at bounding box center [952, 38] width 26 height 26
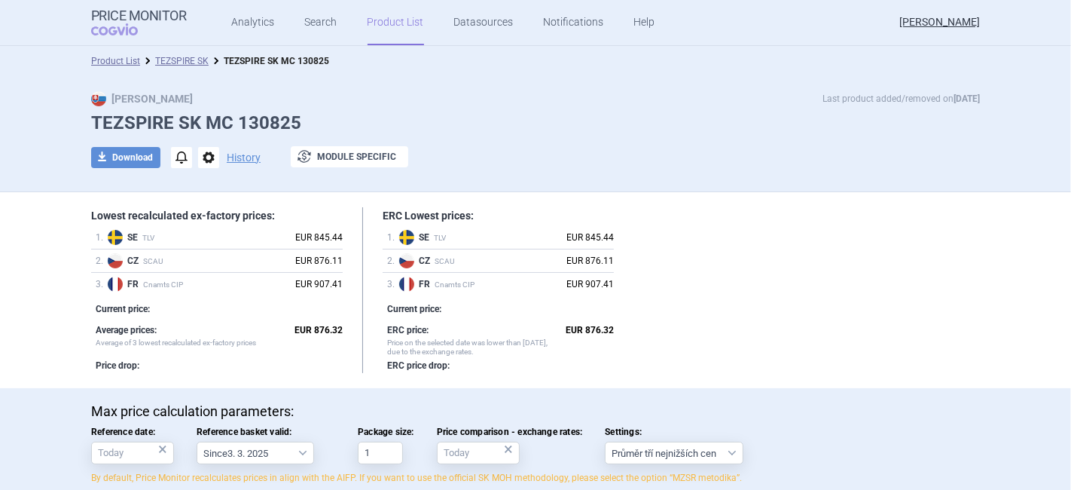
click at [722, 319] on div "Lowest recalculated ex-factory prices: 1 . SE TLV EUR 845.44 2 . CZ SCAU EUR 87…" at bounding box center [535, 290] width 889 height 166
click at [307, 21] on link "Search" at bounding box center [321, 22] width 32 height 45
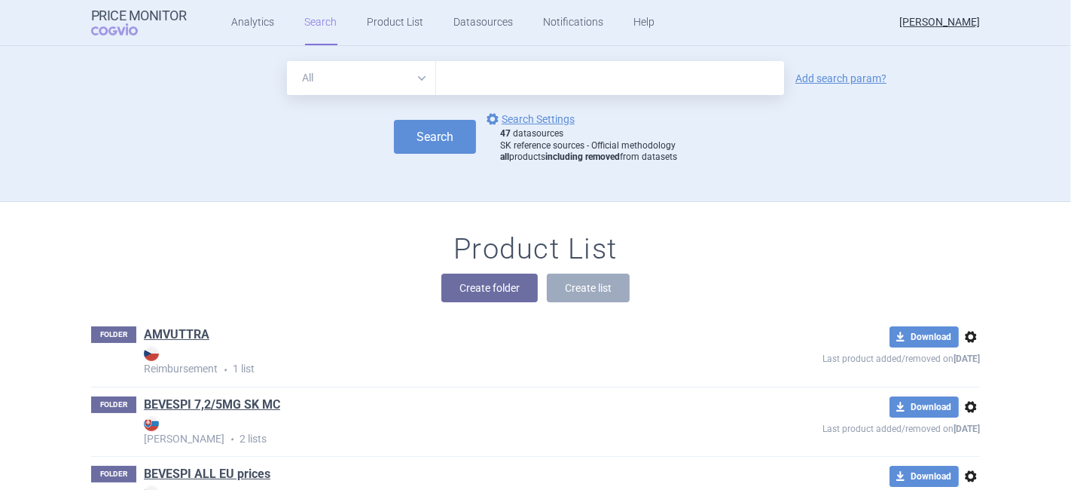
click at [447, 75] on input "text" at bounding box center [610, 78] width 348 height 34
type input "tezspire"
click at [831, 75] on link "Add search param?" at bounding box center [840, 78] width 91 height 11
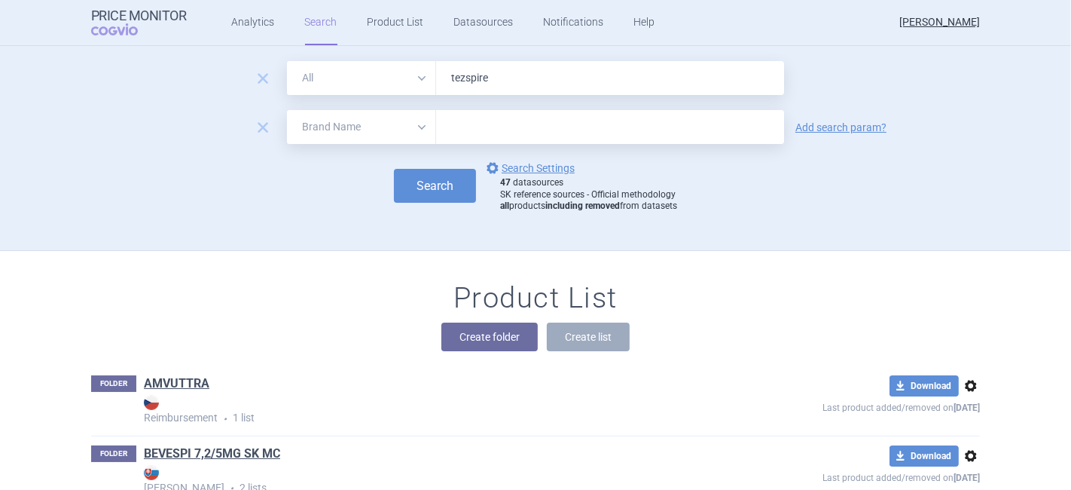
click at [299, 130] on select "All Brand Name ATC Company Active Substance Country Newer than" at bounding box center [361, 127] width 149 height 34
select select "country"
click at [287, 110] on select "All Brand Name ATC Company Active Substance Country Newer than" at bounding box center [361, 127] width 149 height 34
click at [490, 126] on input "text" at bounding box center [610, 128] width 333 height 20
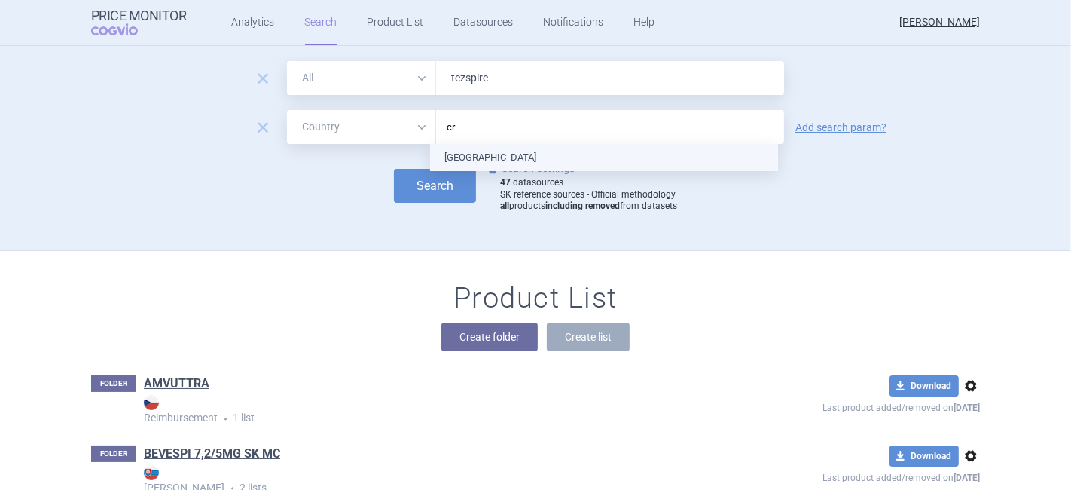
type input "cro"
click at [505, 156] on ul "[GEOGRAPHIC_DATA]" at bounding box center [604, 157] width 348 height 27
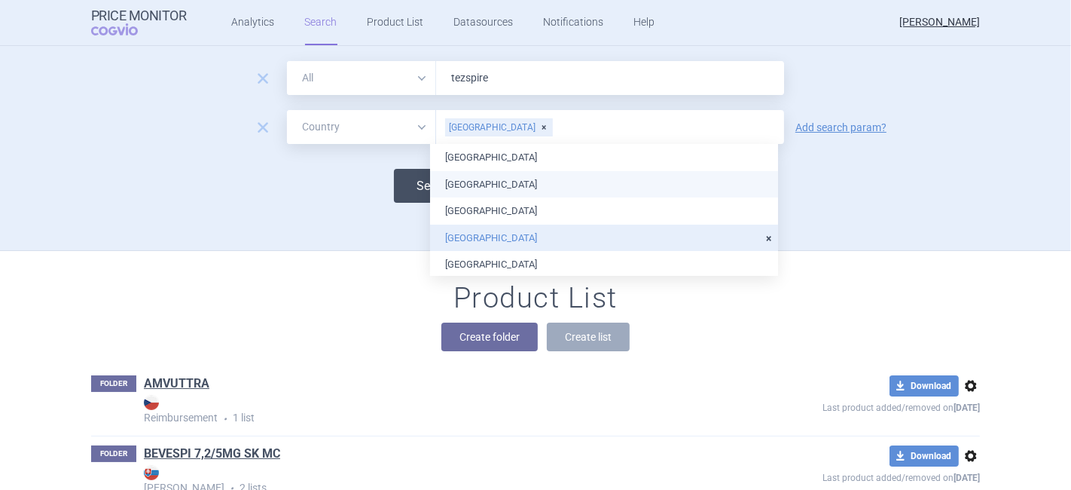
click at [394, 192] on button "Search" at bounding box center [435, 186] width 82 height 34
select select "country"
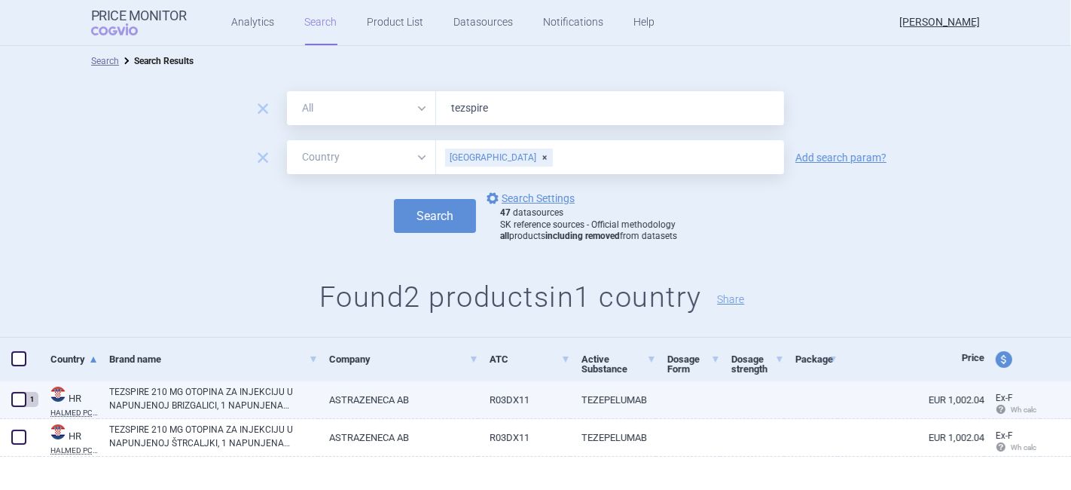
click at [185, 398] on link "TEZSPIRE 210 MG OTOPINA ZA INJEKCIJU U NAPUNJENOJ BRIZGALICI, 1 NAPUNJENA BRIZG…" at bounding box center [213, 398] width 209 height 27
select select "EUR"
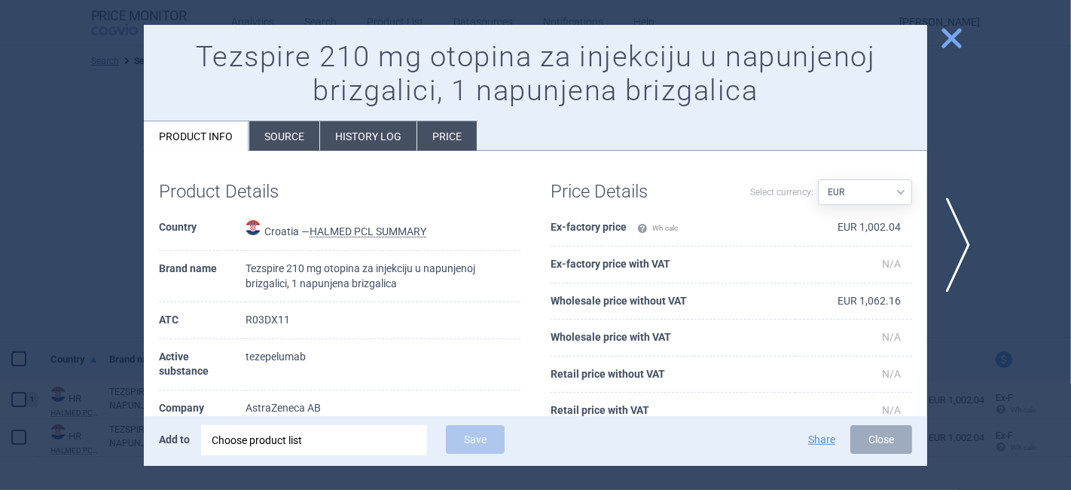
click at [944, 31] on span "close" at bounding box center [952, 38] width 26 height 26
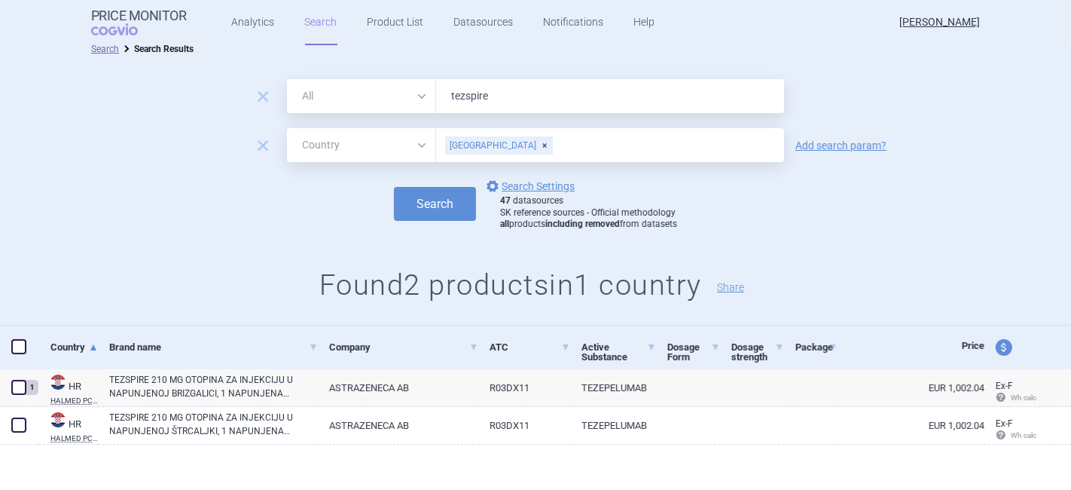
scroll to position [16, 0]
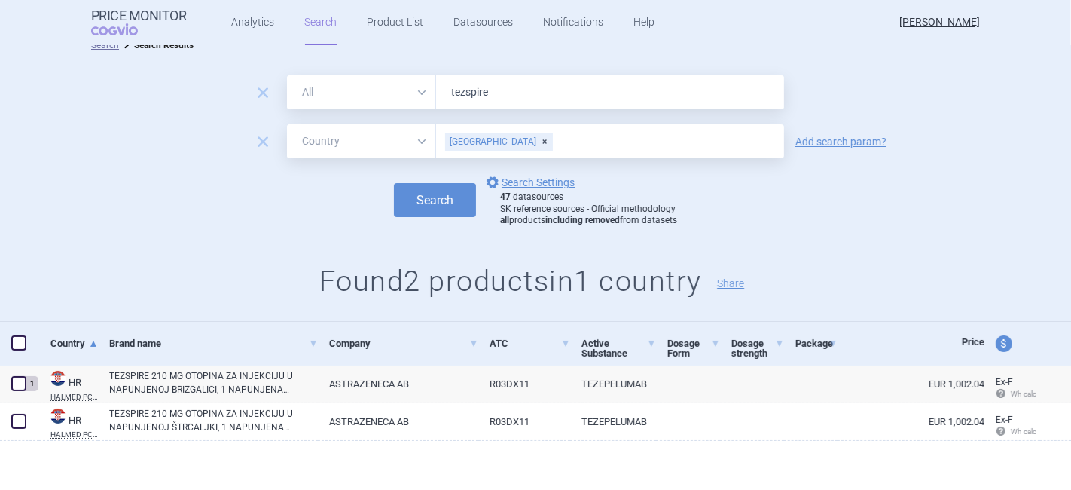
click at [480, 137] on div "[GEOGRAPHIC_DATA]" at bounding box center [499, 142] width 108 height 18
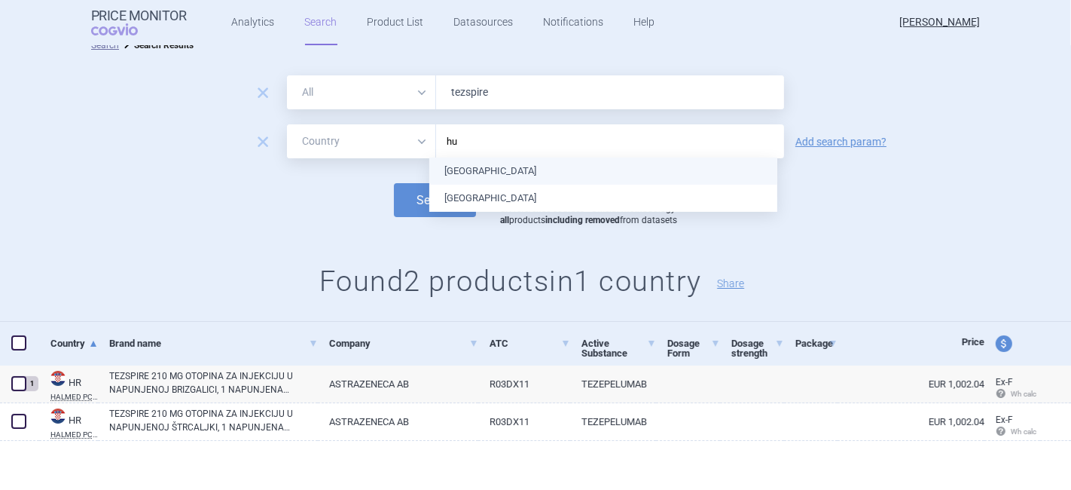
type input "hun"
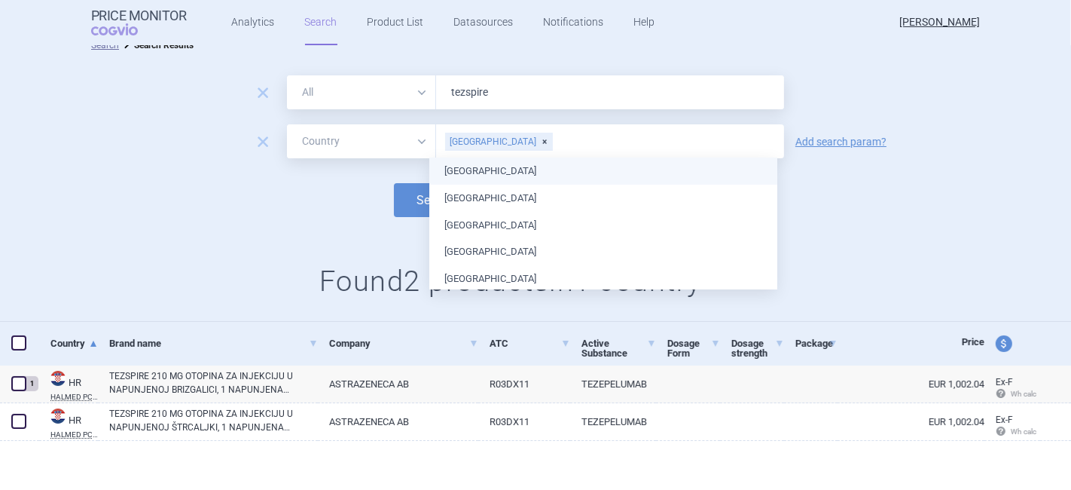
click at [405, 193] on button "Search" at bounding box center [435, 200] width 82 height 34
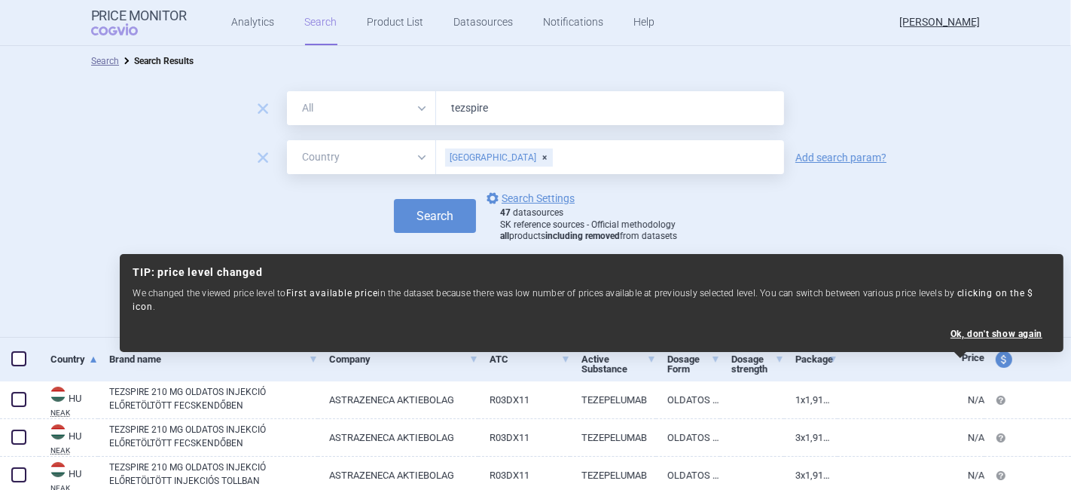
click at [126, 147] on div "remove All Brand Name ATC Company Active Substance Country Newer than Hungary A…" at bounding box center [535, 157] width 1071 height 34
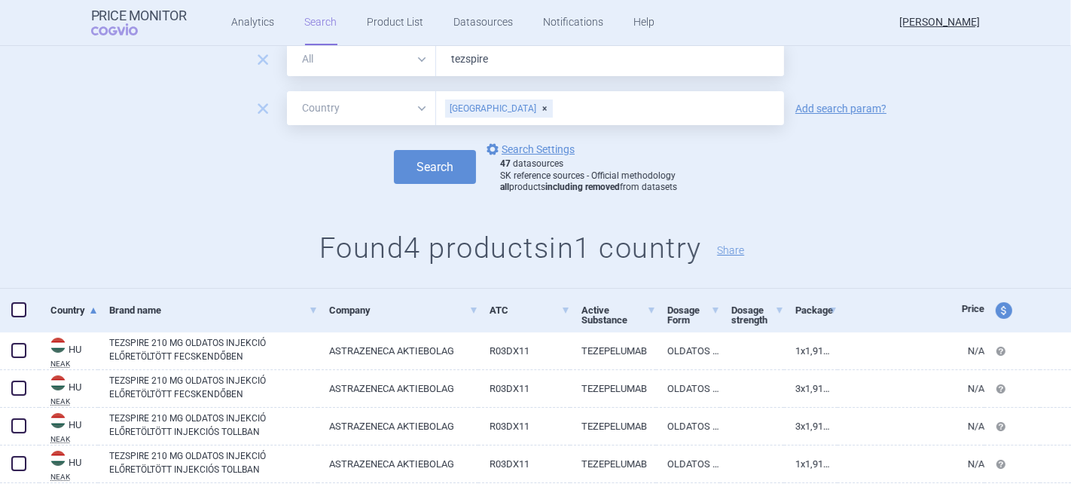
scroll to position [91, 0]
